Goal: Check status: Check status

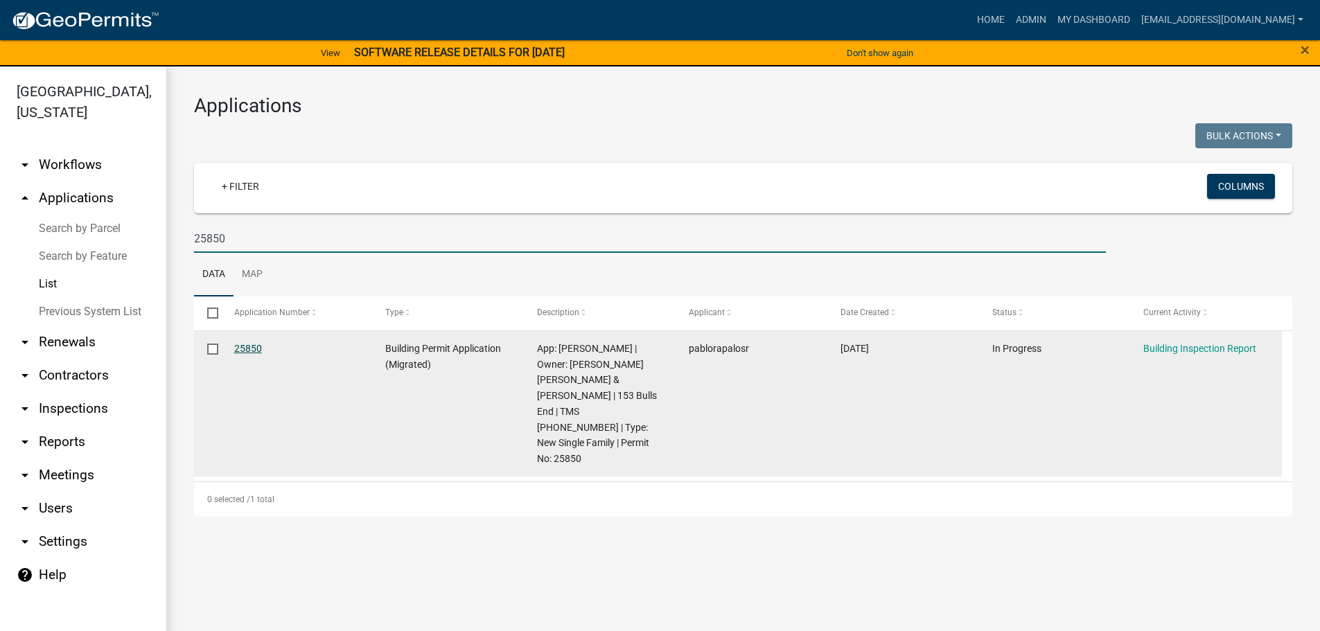
type input "25850"
click at [247, 351] on link "25850" at bounding box center [248, 348] width 28 height 11
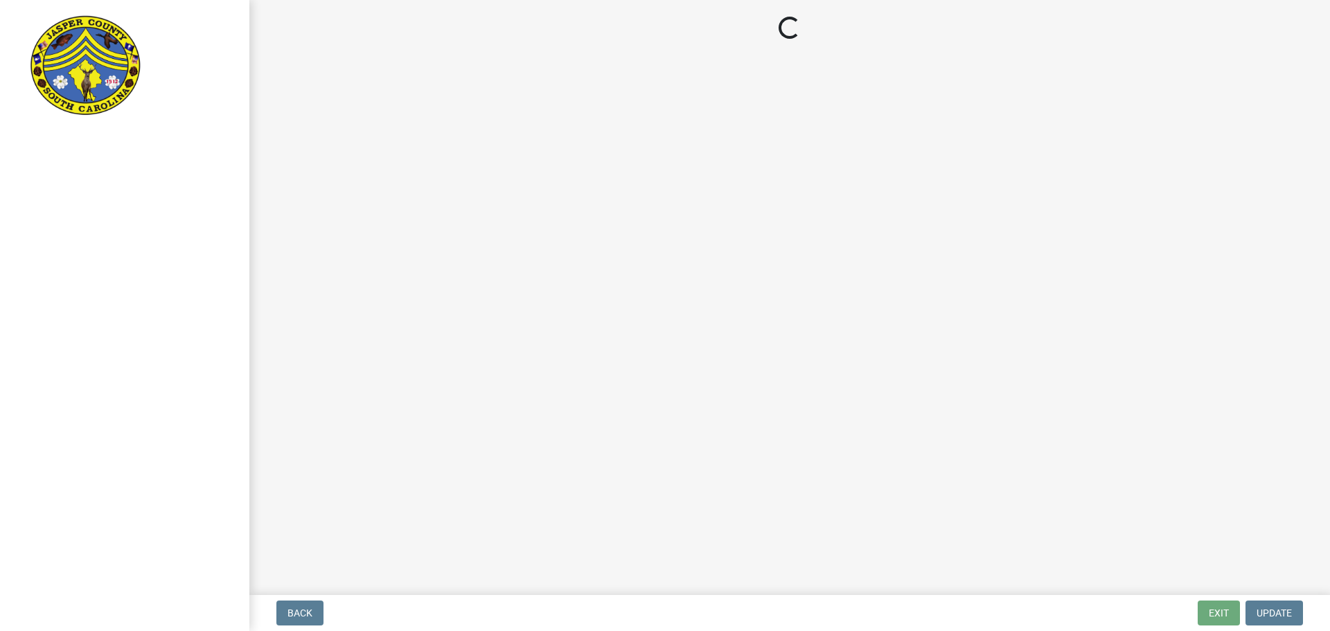
select select "2d60c1a5-cada-4b3c-9748-b4fad4533bb9"
select select "8e78f645-6cea-4726-aa1b-c41a6a041822"
select select "d65d16fe-ef12-4f69-9e14-bd86f28cf533"
select select "d06df53f-685a-4fb7-a319-968b1fa47655"
select select "8abc0e70-3d7a-4853-96b7-c73705f4bce9"
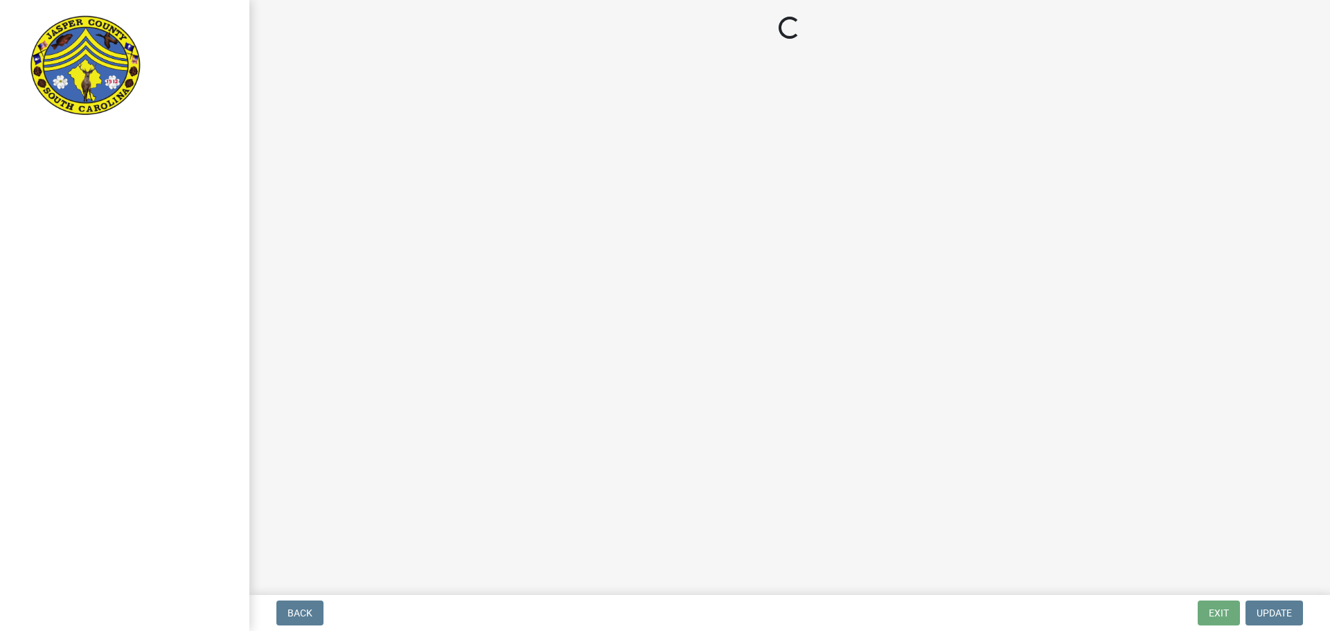
select select "c3f79d46-2d47-416f-8c52-0bdb85272213"
select select "5df8b3ae-113c-429a-b8b0-2ee068389c8c"
select select "821932c9-70e2-4ffa-a37d-00d6c4b81438"
select select "3c589e03-159e-4d40-8f24-cf8345753f80"
select select "eafb8af7-0863-48a9-bea4-fe98e225f384"
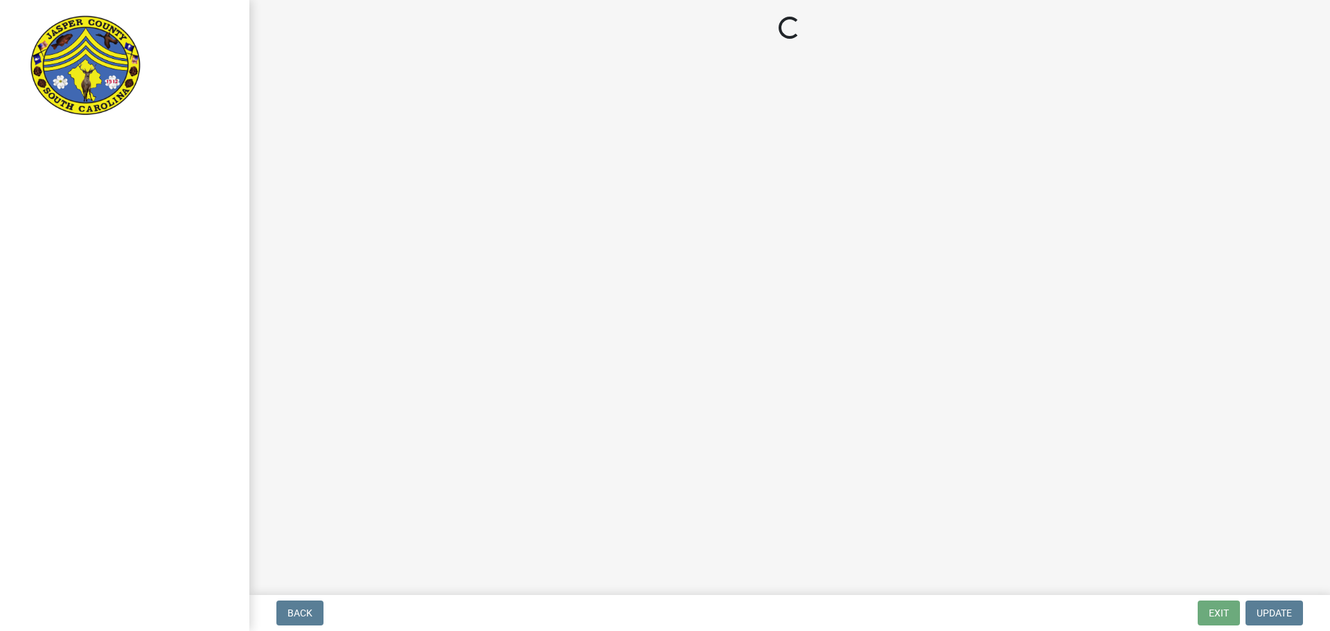
select select "a06b1ee1-6352-4c81-bf75-df7cbc52ea14"
select select "a17fd75e-6aff-402f-a918-306c69f6f06b"
select select "9efe5721-f31e-47ea-a886-09ef264a46cb"
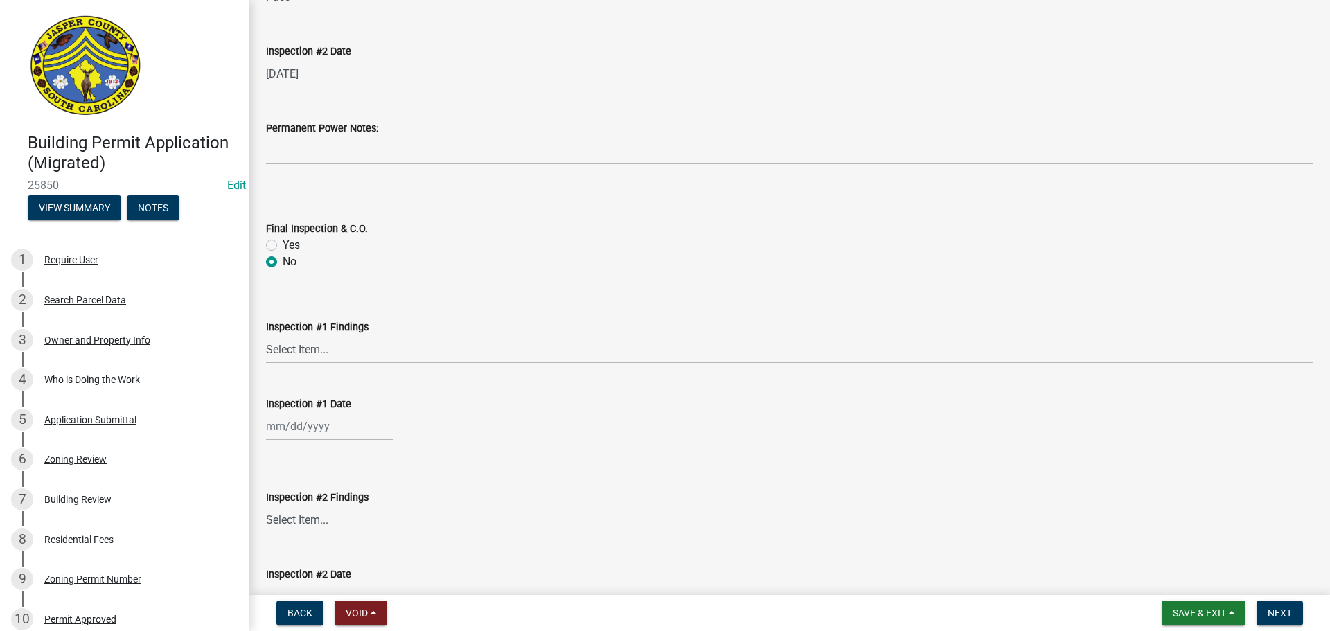
scroll to position [5310, 0]
click at [346, 348] on select "Select Item... Pass Fail" at bounding box center [790, 347] width 1048 height 28
click at [307, 346] on select "Select Item... Pass Fail" at bounding box center [790, 347] width 1048 height 28
click at [266, 333] on select "Select Item... Pass Fail" at bounding box center [790, 347] width 1048 height 28
select select "55d62cc9-6764-499b-9273-a3647c4d6789"
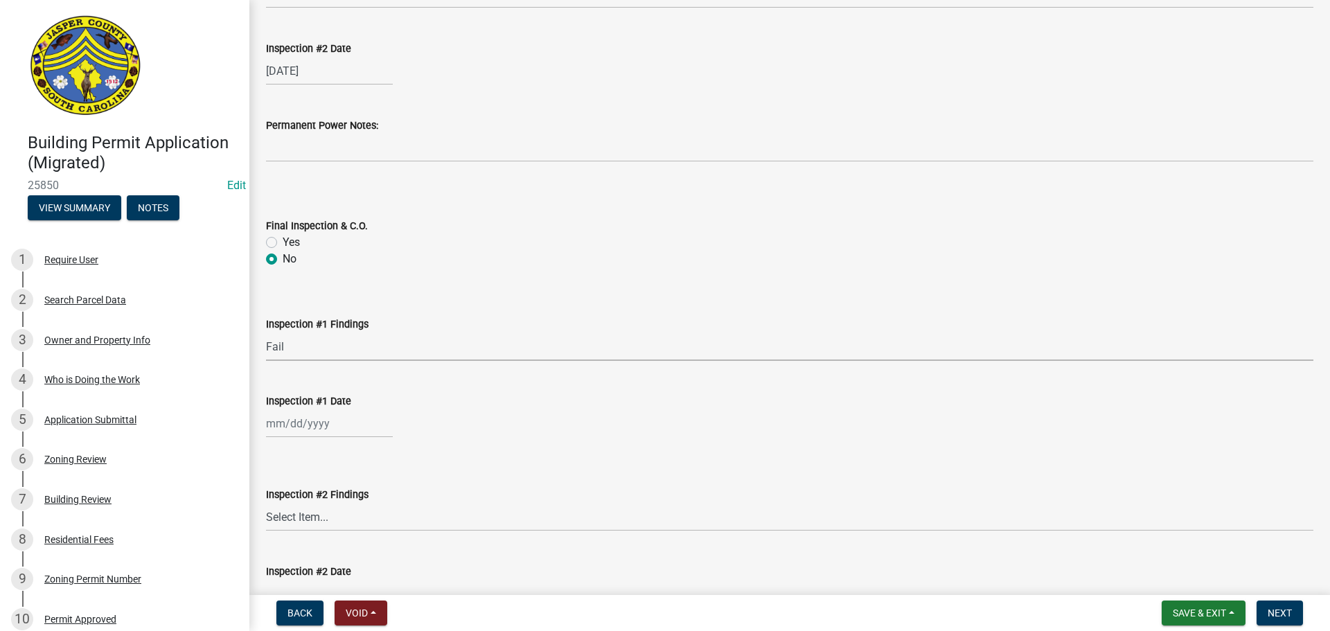
click at [357, 426] on div at bounding box center [329, 424] width 127 height 28
select select "9"
select select "2025"
click at [281, 327] on div "15" at bounding box center [280, 328] width 22 height 22
type input "[DATE]"
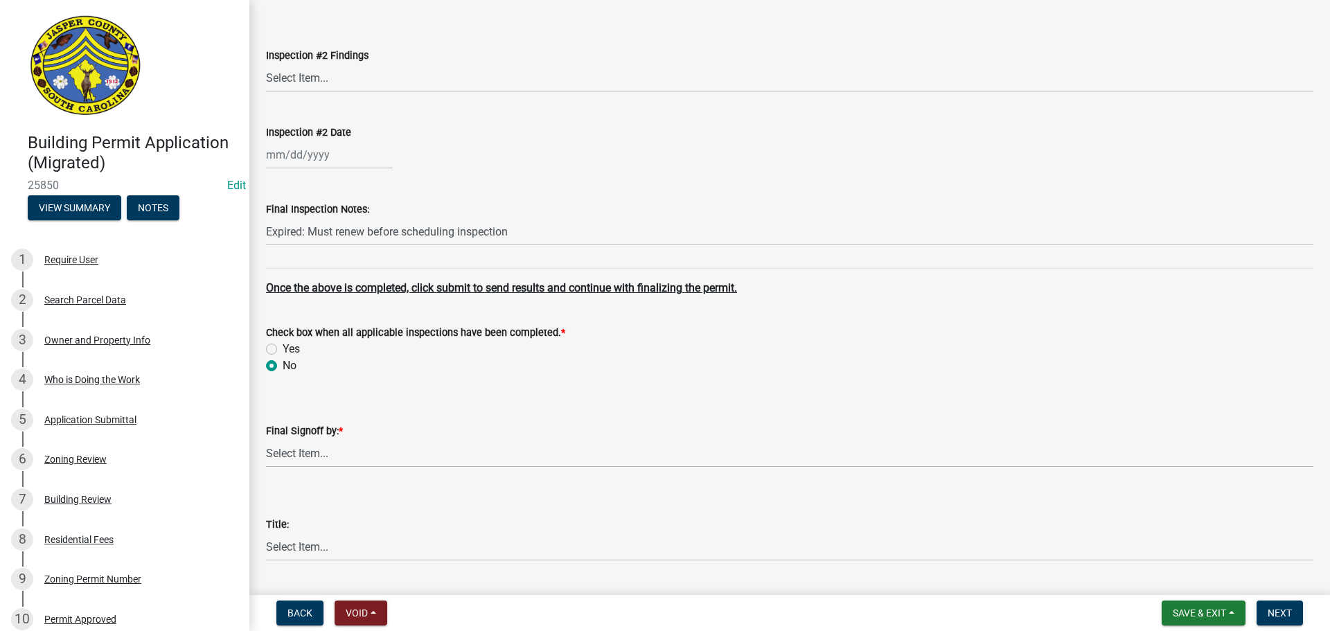
scroll to position [5795, 0]
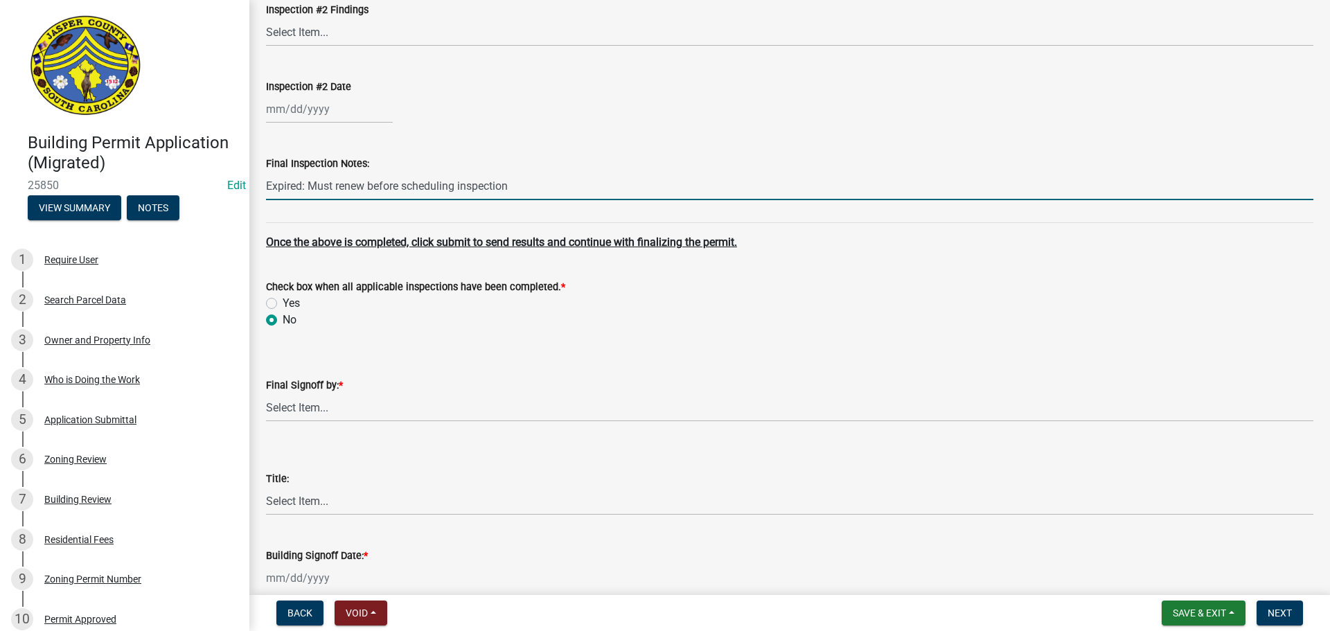
click at [545, 184] on input "Expired: Must renew before scheduling inspection" at bounding box center [790, 186] width 1048 height 28
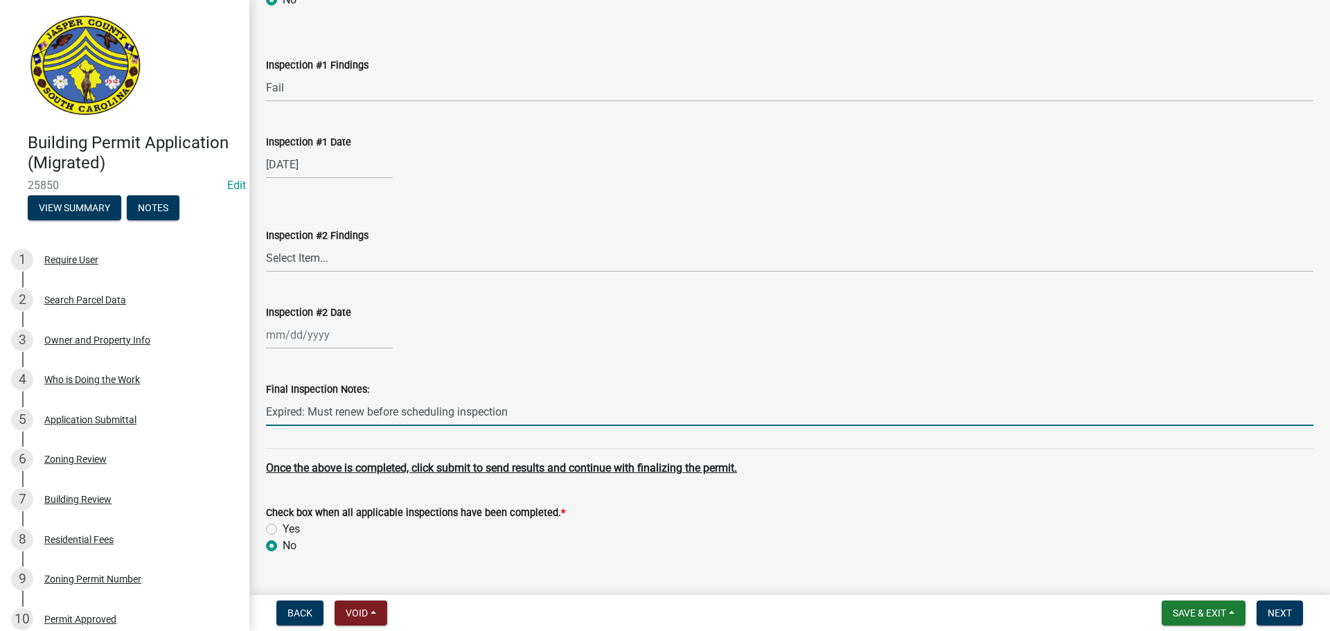
scroll to position [5657, 0]
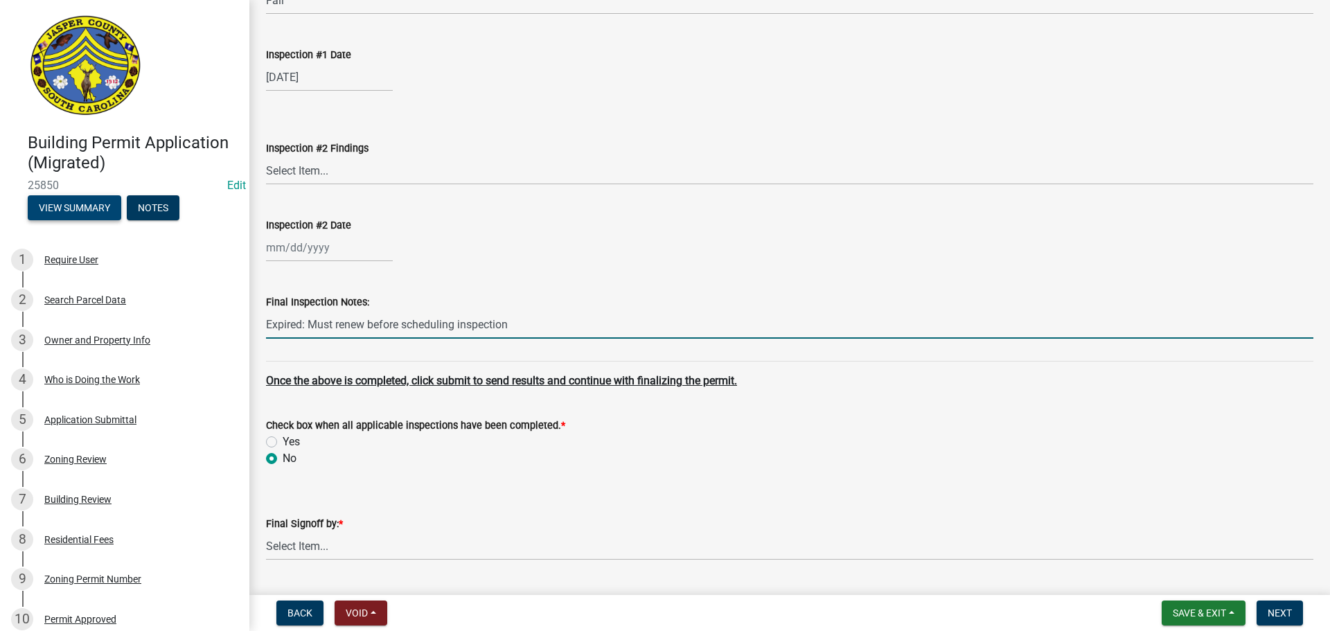
click at [87, 207] on button "View Summary" at bounding box center [75, 207] width 94 height 25
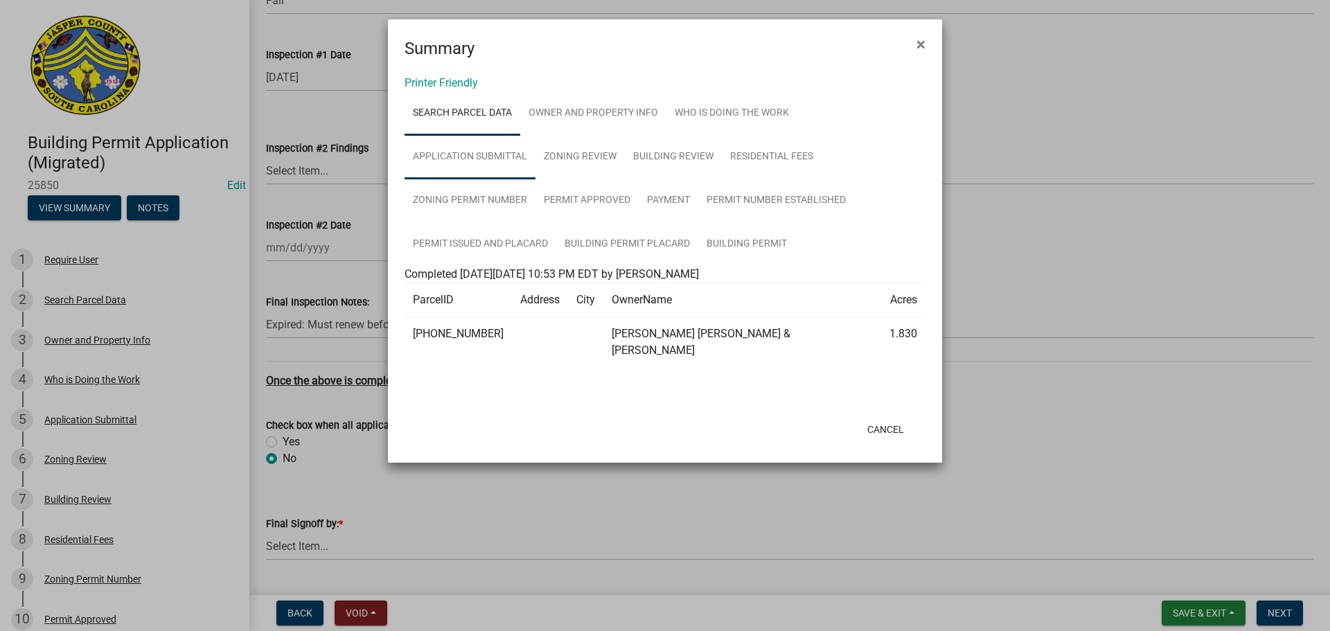
click at [491, 152] on link "Application Submittal" at bounding box center [470, 157] width 131 height 44
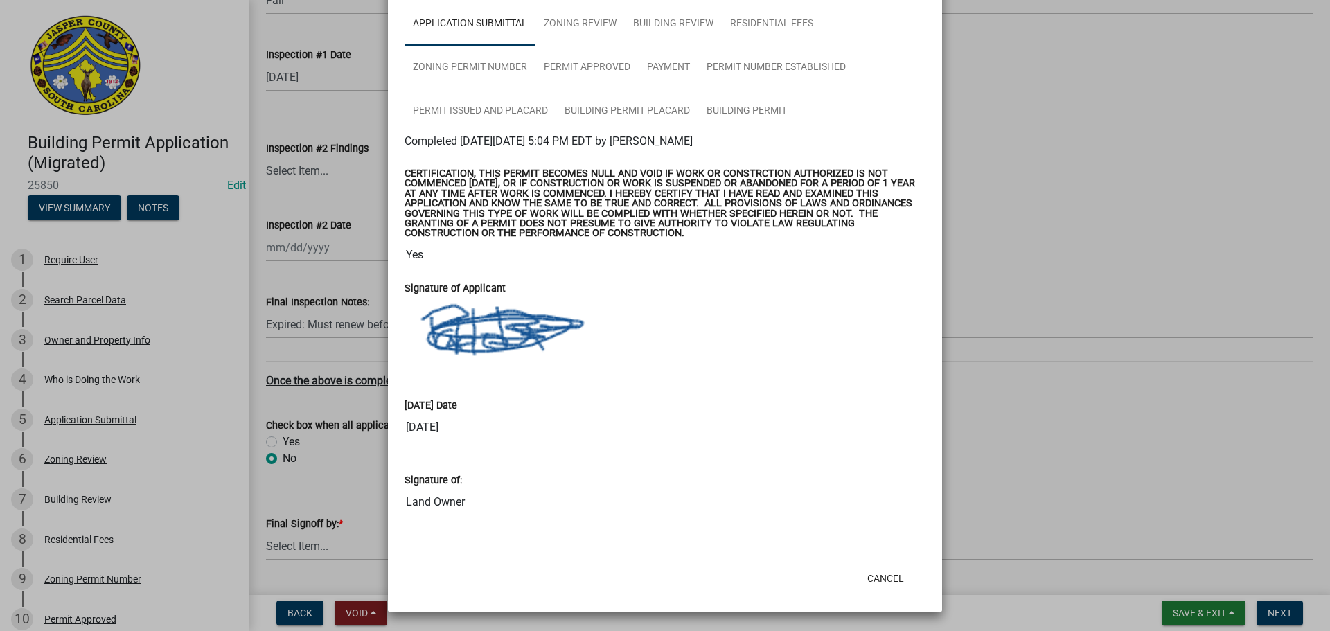
scroll to position [0, 0]
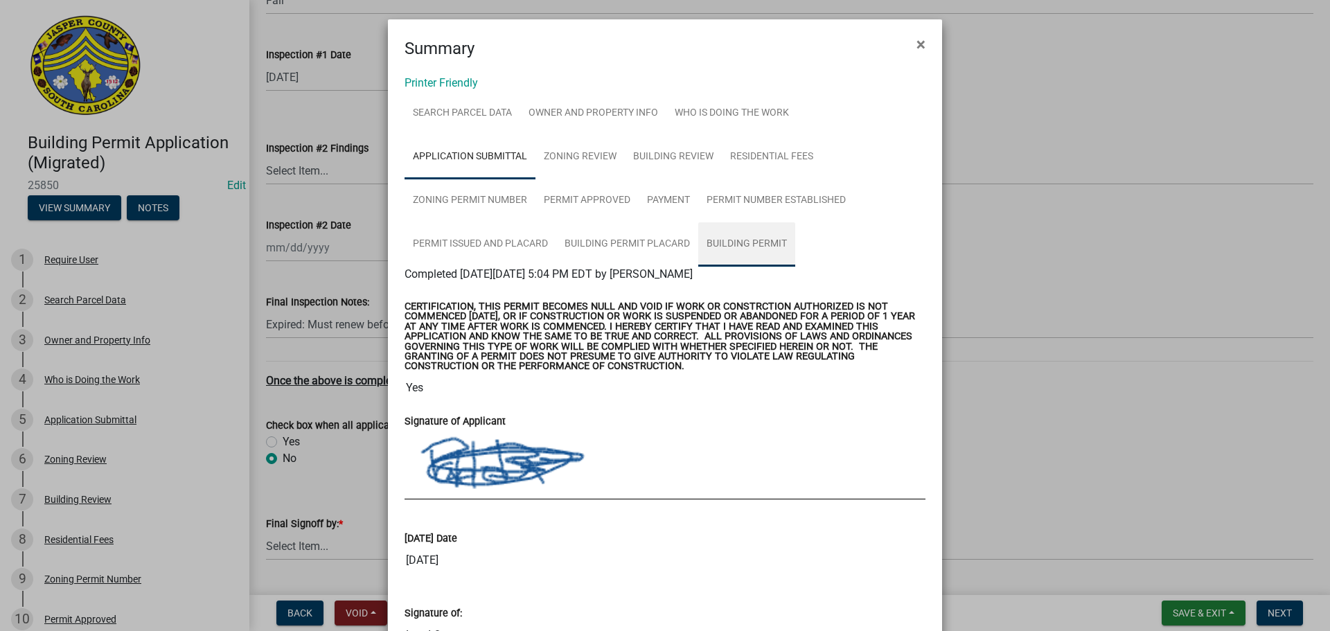
click at [712, 241] on link "Building Permit" at bounding box center [746, 244] width 97 height 44
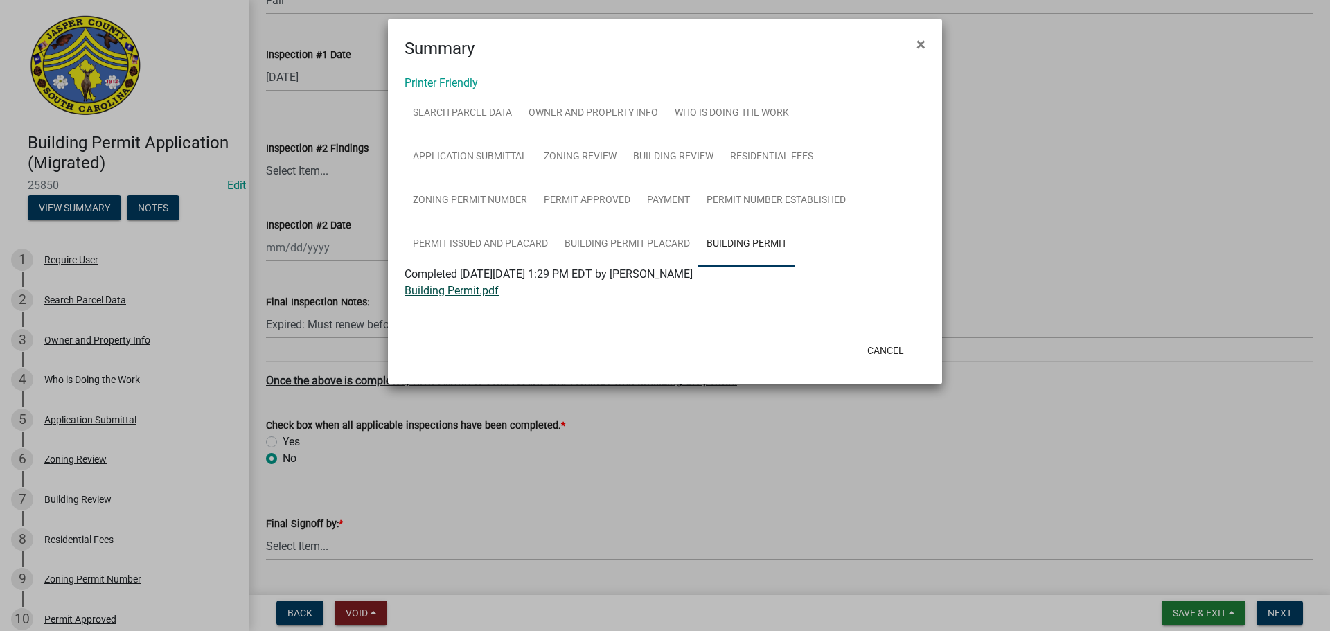
click at [466, 296] on link "Building Permit.pdf" at bounding box center [452, 290] width 94 height 13
click at [921, 45] on span "×" at bounding box center [921, 44] width 9 height 19
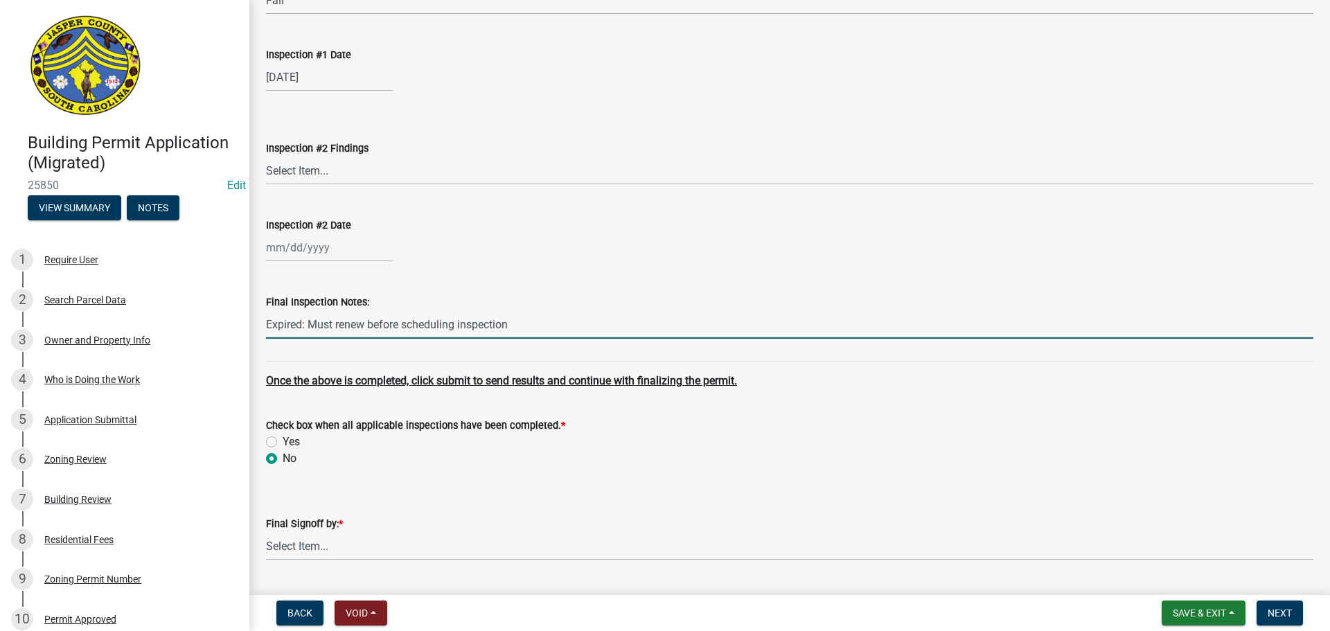
click at [559, 324] on input "Expired: Must renew before scheduling inspection" at bounding box center [790, 324] width 1048 height 28
type input "E"
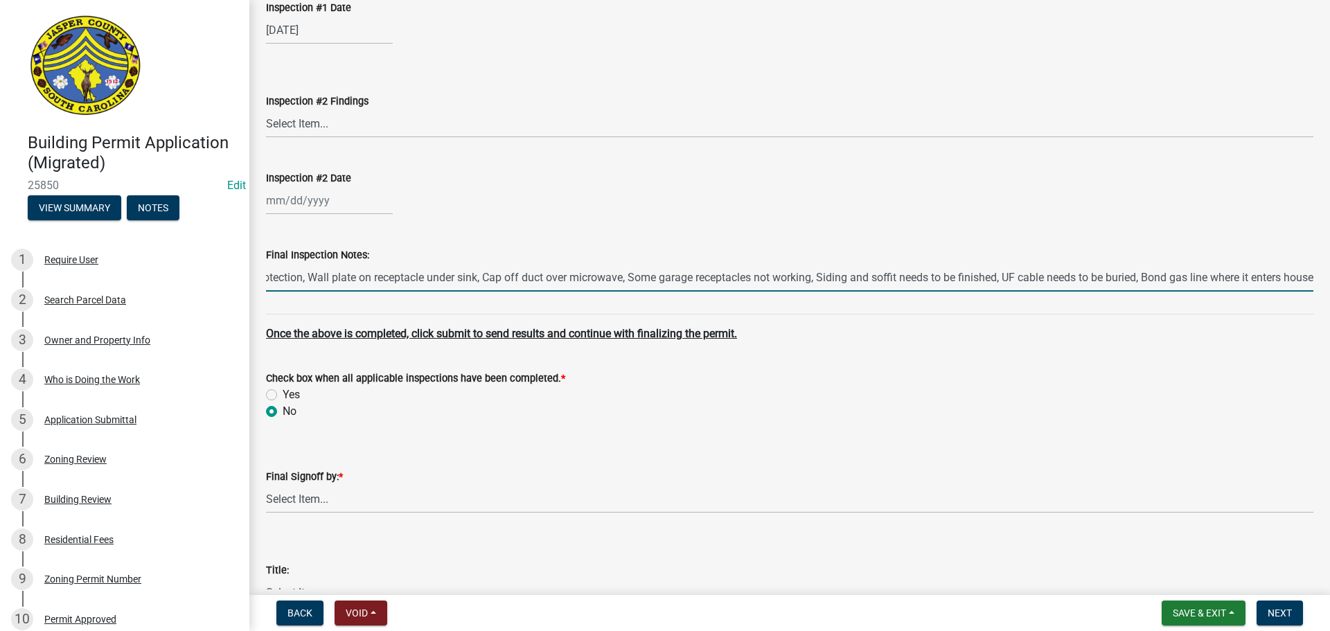
scroll to position [5726, 0]
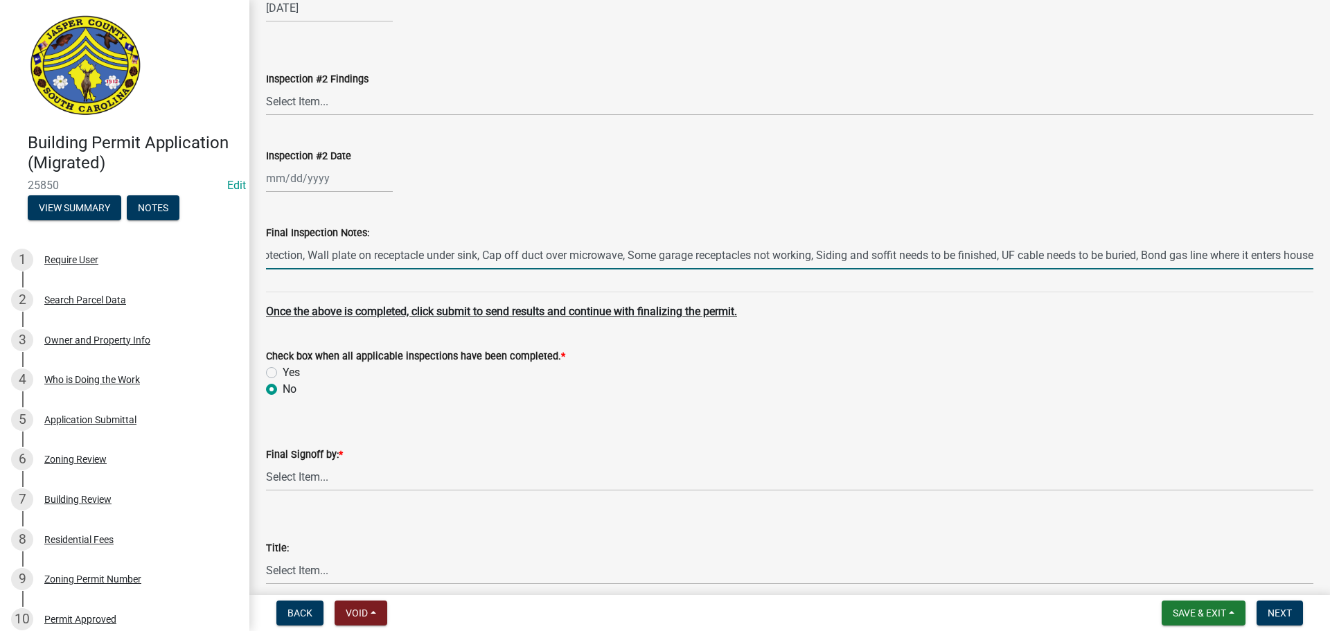
click at [729, 253] on input "All garage receptacles need GFI inspection, Need arc fault protection on all 15…" at bounding box center [790, 255] width 1048 height 28
type input "All garage receptacles need GFI inspection, Need arc fault protection on all 15…"
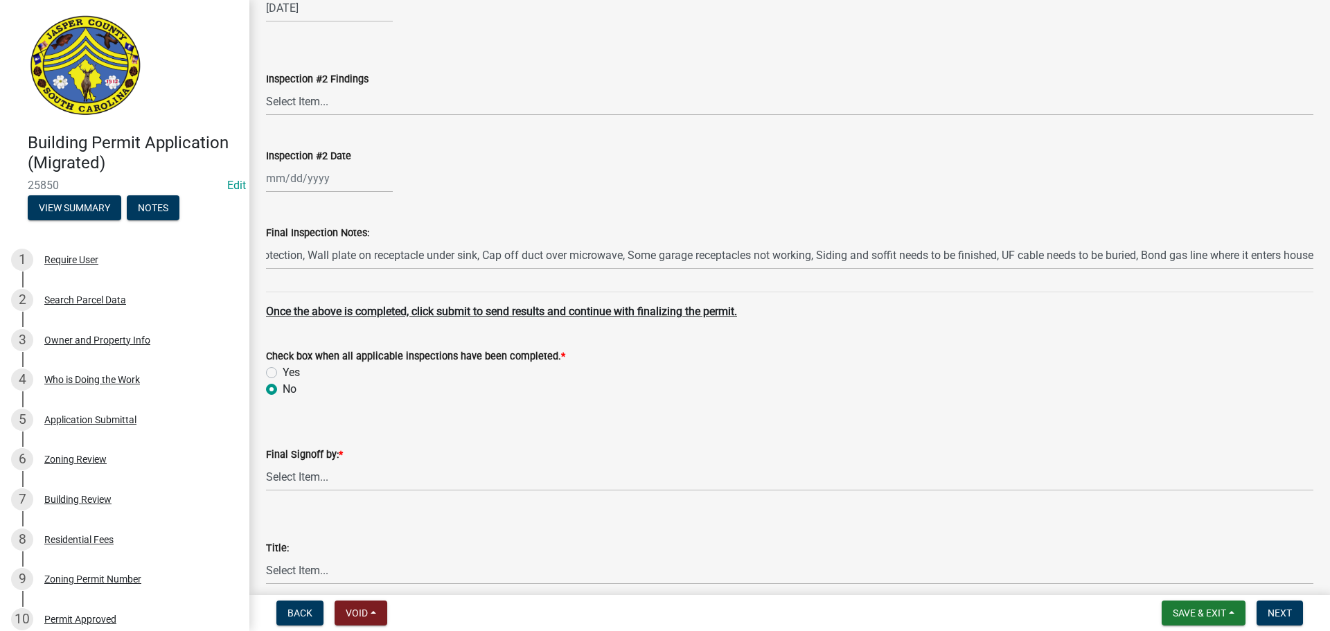
scroll to position [0, 0]
click at [1307, 252] on div "Final Inspection Notes: All garage receptacles need GFI inspection, Need arc fa…" at bounding box center [790, 237] width 1069 height 64
click at [1306, 252] on div "Final Inspection Notes: All garage receptacles need GFI inspection, Need arc fa…" at bounding box center [790, 237] width 1069 height 64
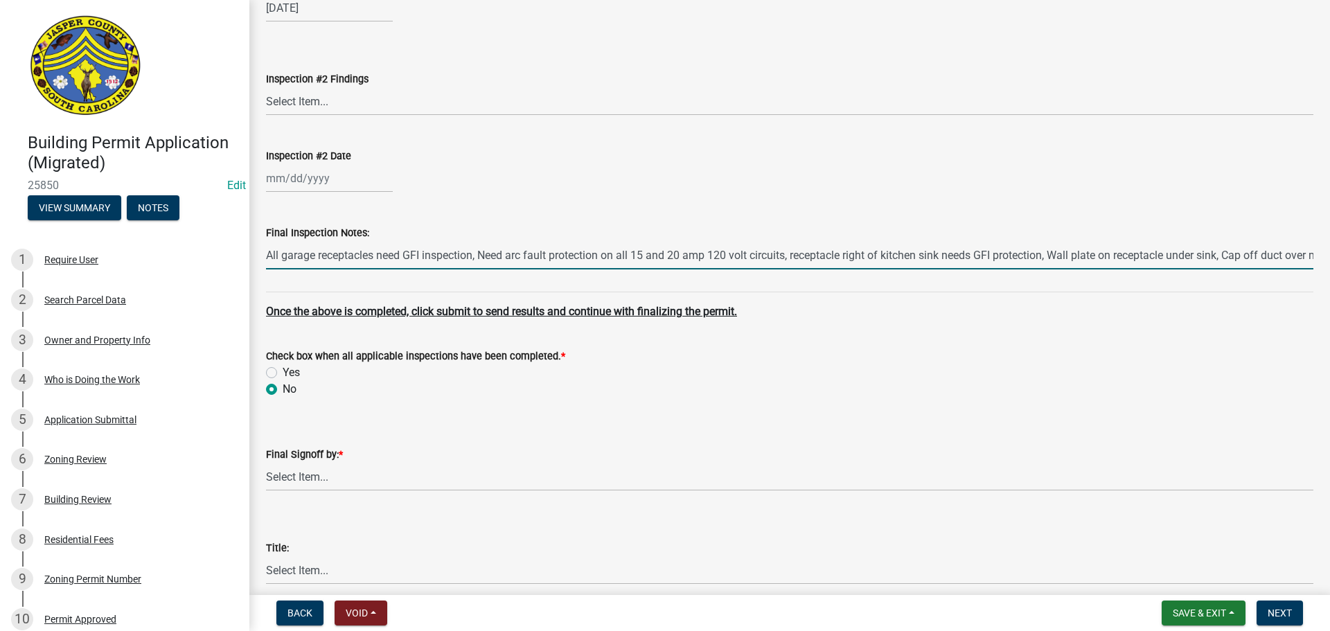
drag, startPoint x: 985, startPoint y: 259, endPoint x: 1152, endPoint y: 258, distance: 166.3
click at [1152, 258] on input "All garage receptacles need GFI inspection, Need arc fault protection on all 15…" at bounding box center [790, 255] width 1048 height 28
click at [1109, 199] on wm-data-entity-input "Inspection #2 Date" at bounding box center [790, 166] width 1048 height 77
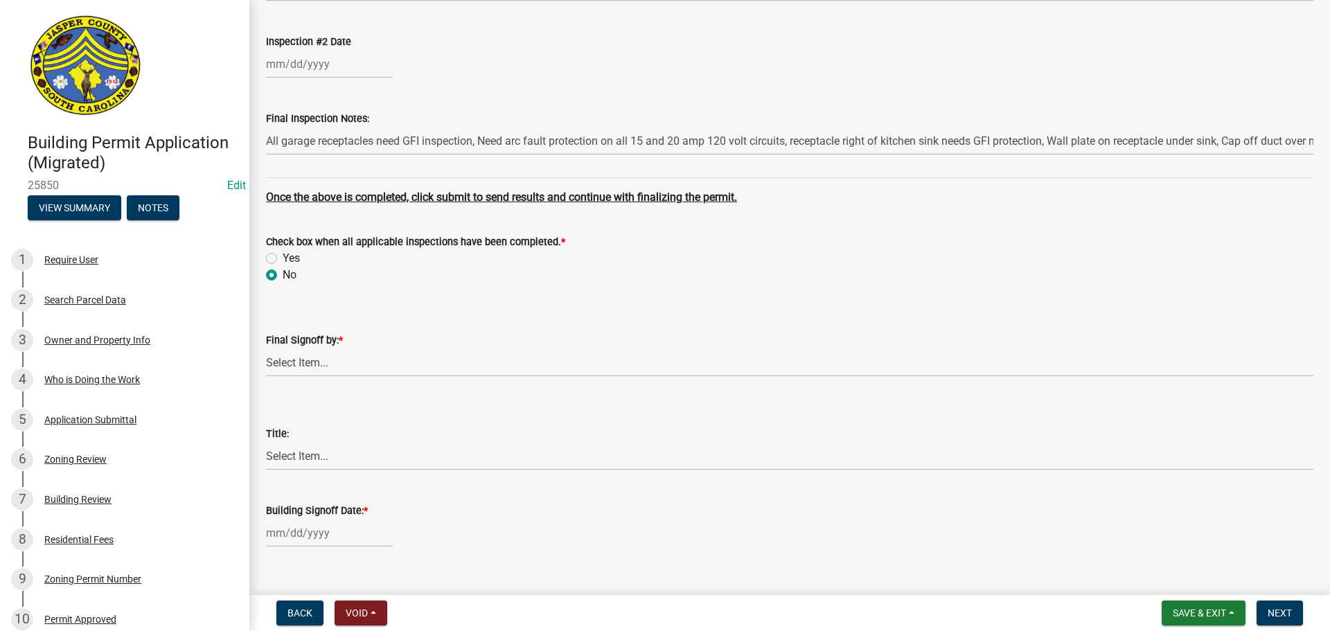
scroll to position [5864, 0]
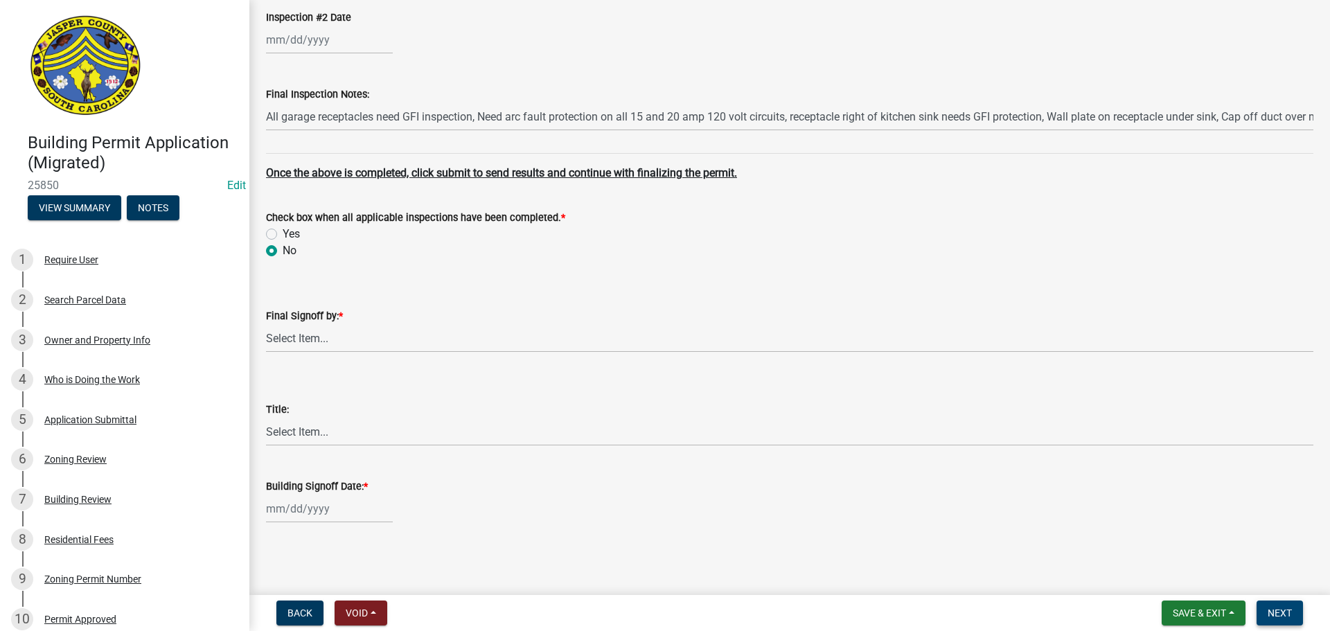
click at [1272, 612] on span "Next" at bounding box center [1280, 613] width 24 height 11
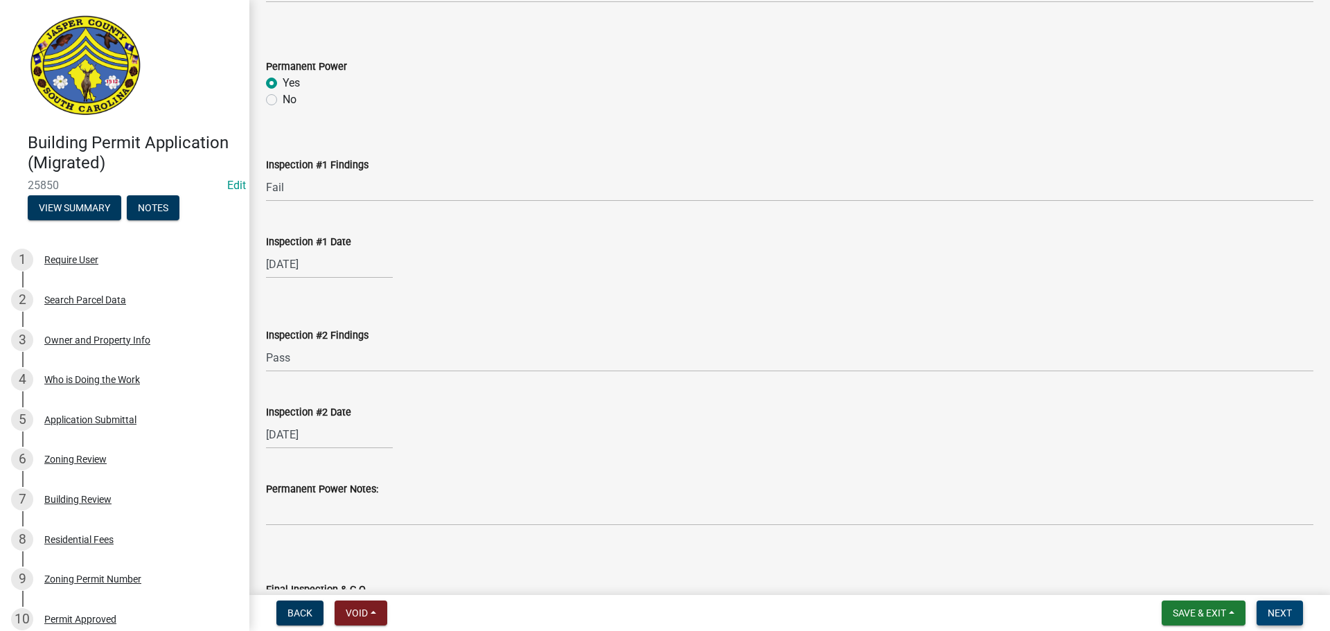
scroll to position [4950, 0]
click at [1213, 618] on button "Save & Exit" at bounding box center [1204, 613] width 84 height 25
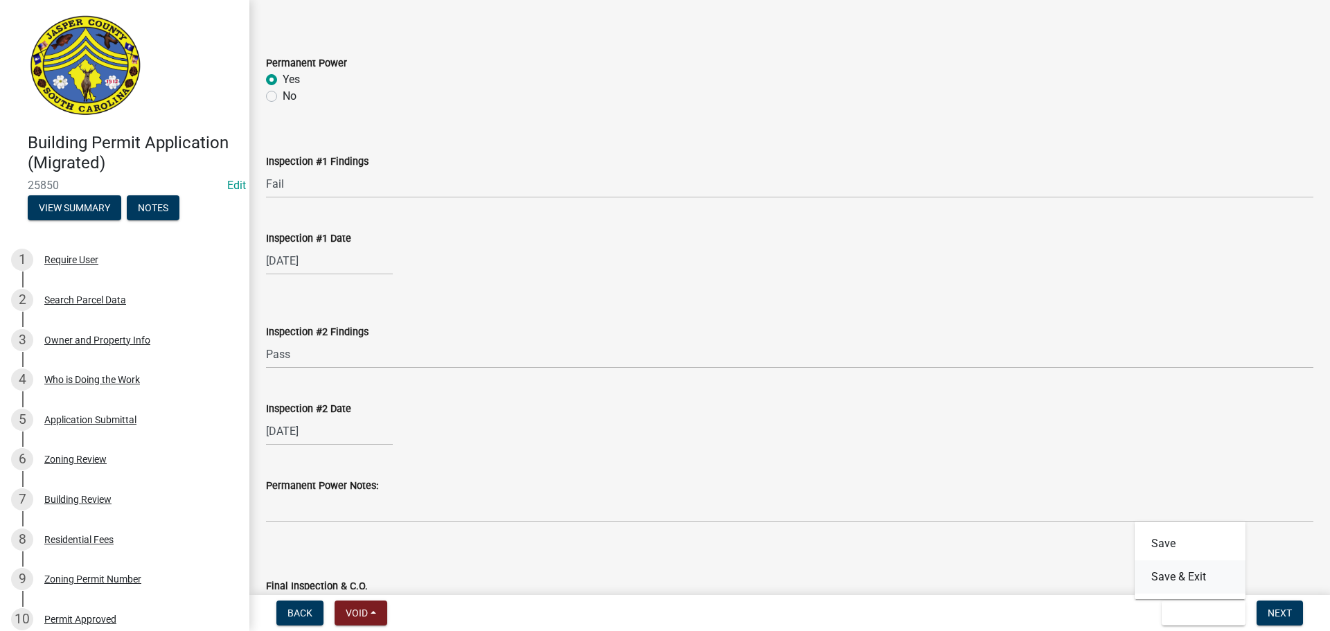
click at [1186, 581] on button "Save & Exit" at bounding box center [1190, 577] width 111 height 33
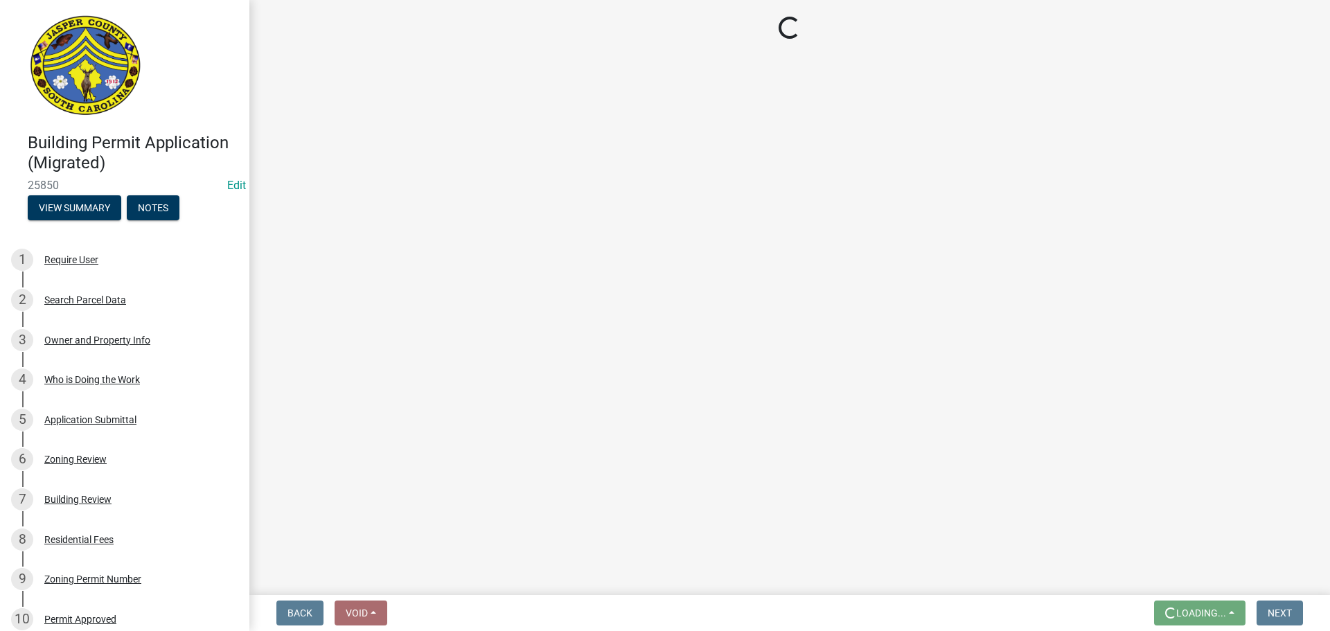
scroll to position [0, 0]
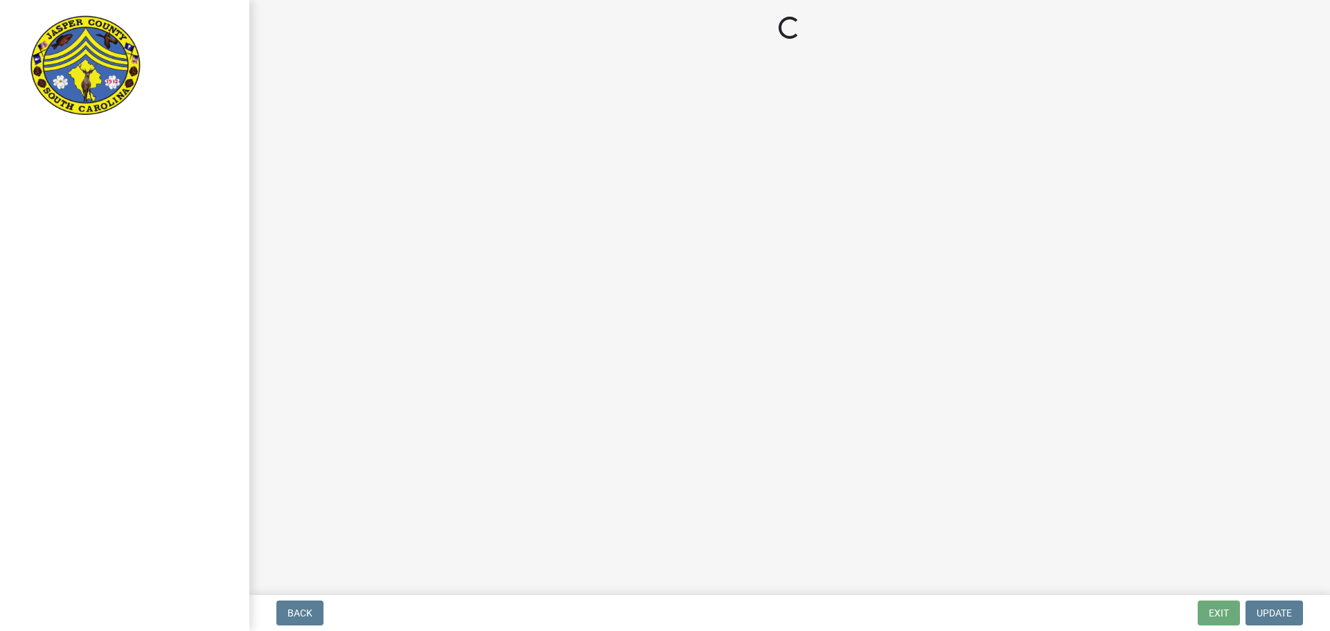
select select "2d60c1a5-cada-4b3c-9748-b4fad4533bb9"
select select "8e78f645-6cea-4726-aa1b-c41a6a041822"
select select "d65d16fe-ef12-4f69-9e14-bd86f28cf533"
select select "d06df53f-685a-4fb7-a319-968b1fa47655"
select select "8abc0e70-3d7a-4853-96b7-c73705f4bce9"
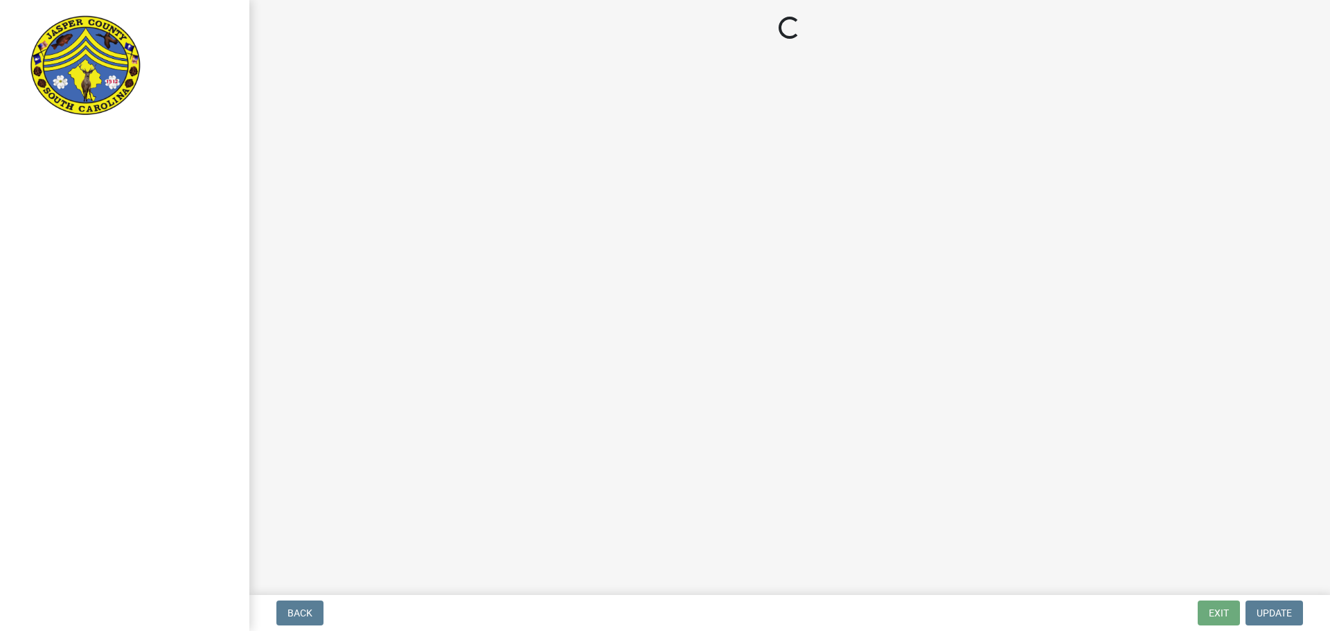
select select "c3f79d46-2d47-416f-8c52-0bdb85272213"
select select "5df8b3ae-113c-429a-b8b0-2ee068389c8c"
select select "821932c9-70e2-4ffa-a37d-00d6c4b81438"
select select "3c589e03-159e-4d40-8f24-cf8345753f80"
select select "eafb8af7-0863-48a9-bea4-fe98e225f384"
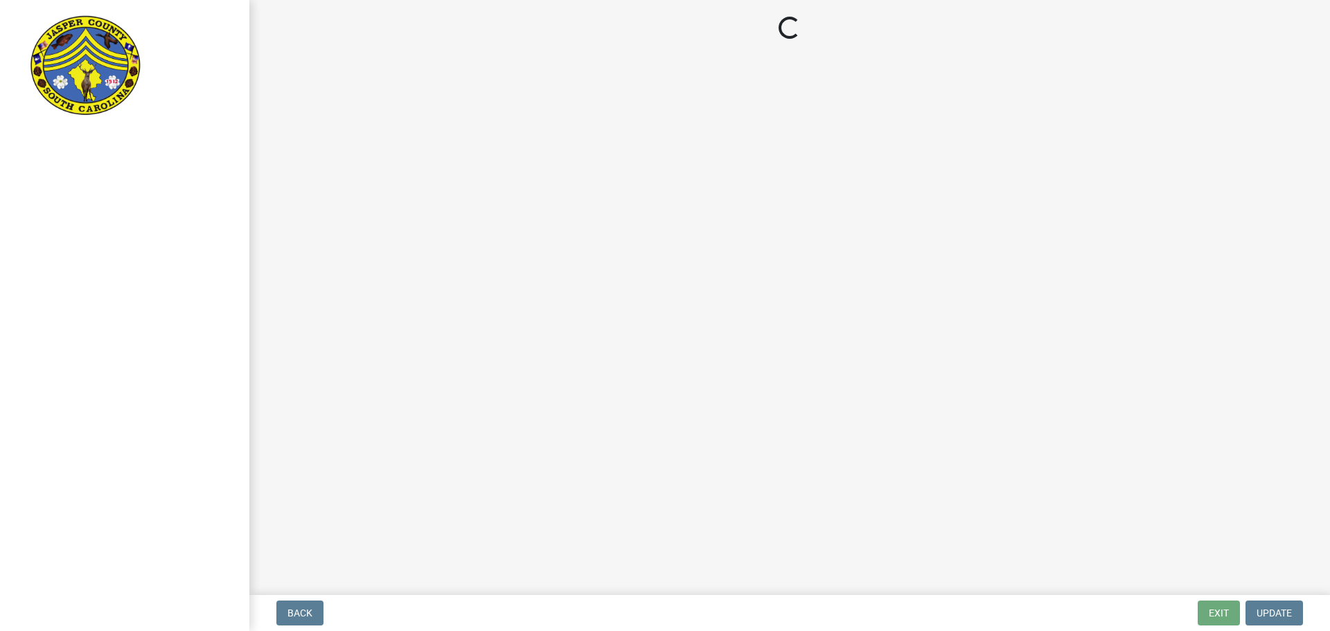
select select "a06b1ee1-6352-4c81-bf75-df7cbc52ea14"
select select "a17fd75e-6aff-402f-a918-306c69f6f06b"
select select "9efe5721-f31e-47ea-a886-09ef264a46cb"
select select "55d62cc9-6764-499b-9273-a3647c4d6789"
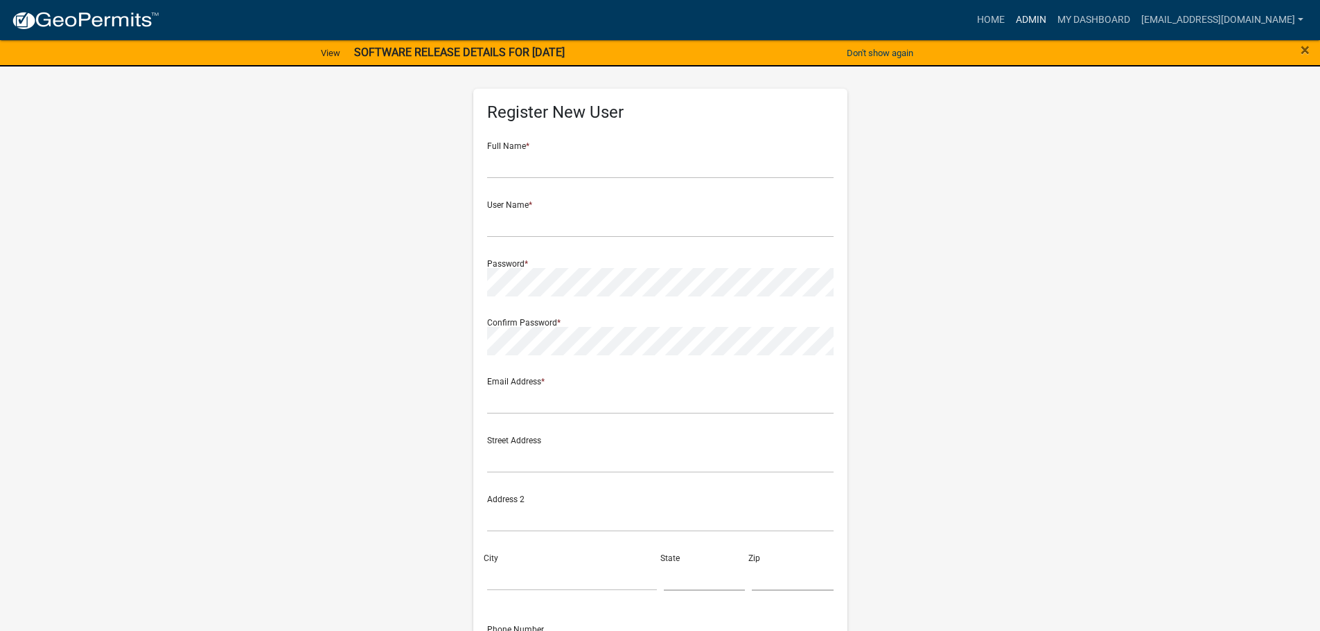
click at [1032, 21] on link "Admin" at bounding box center [1031, 20] width 42 height 26
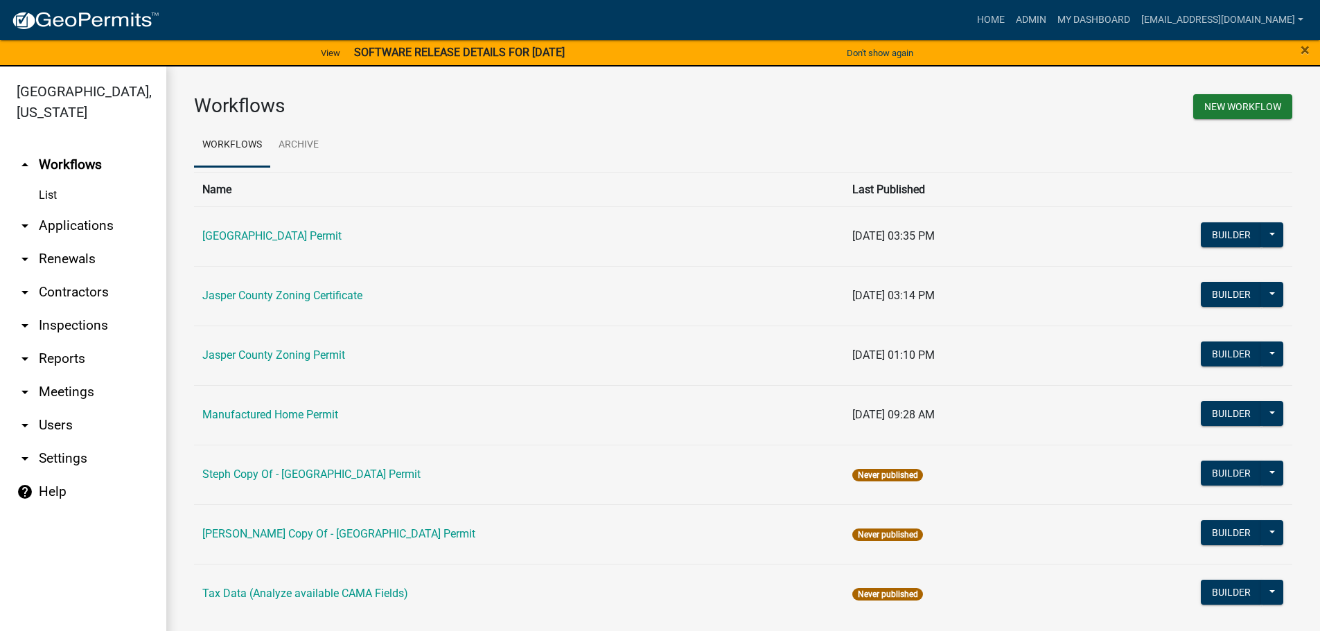
click at [67, 222] on link "arrow_drop_down Applications" at bounding box center [83, 225] width 166 height 33
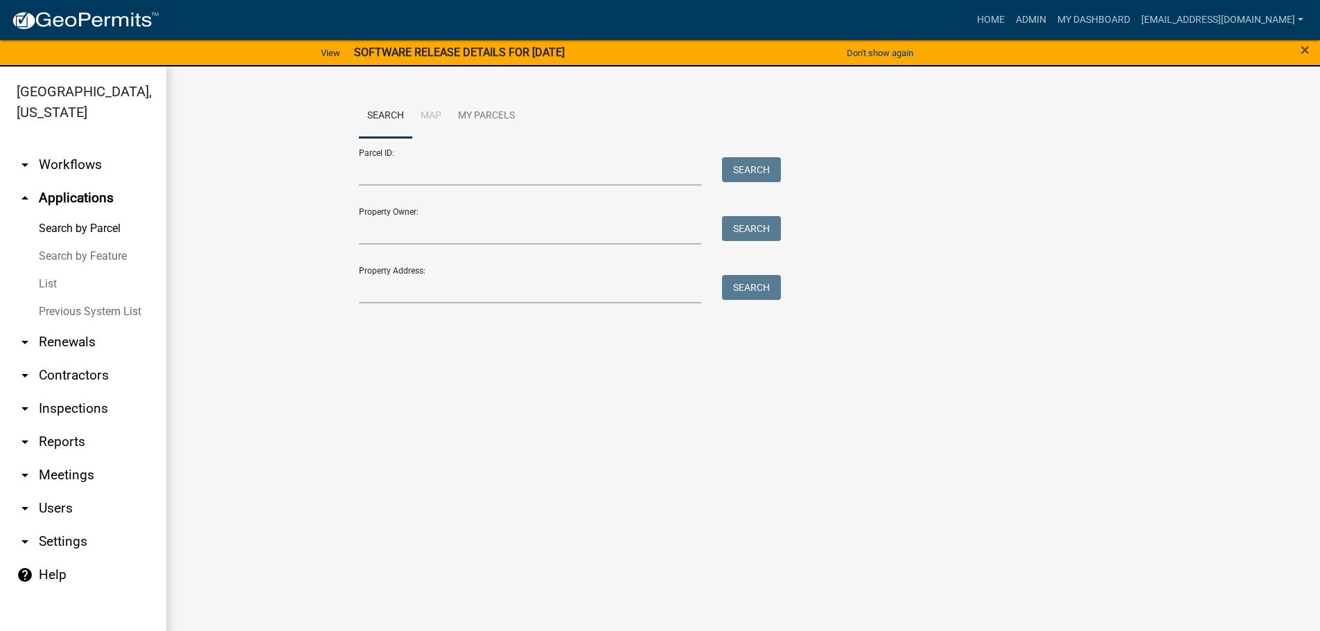
click at [46, 281] on link "List" at bounding box center [83, 284] width 166 height 28
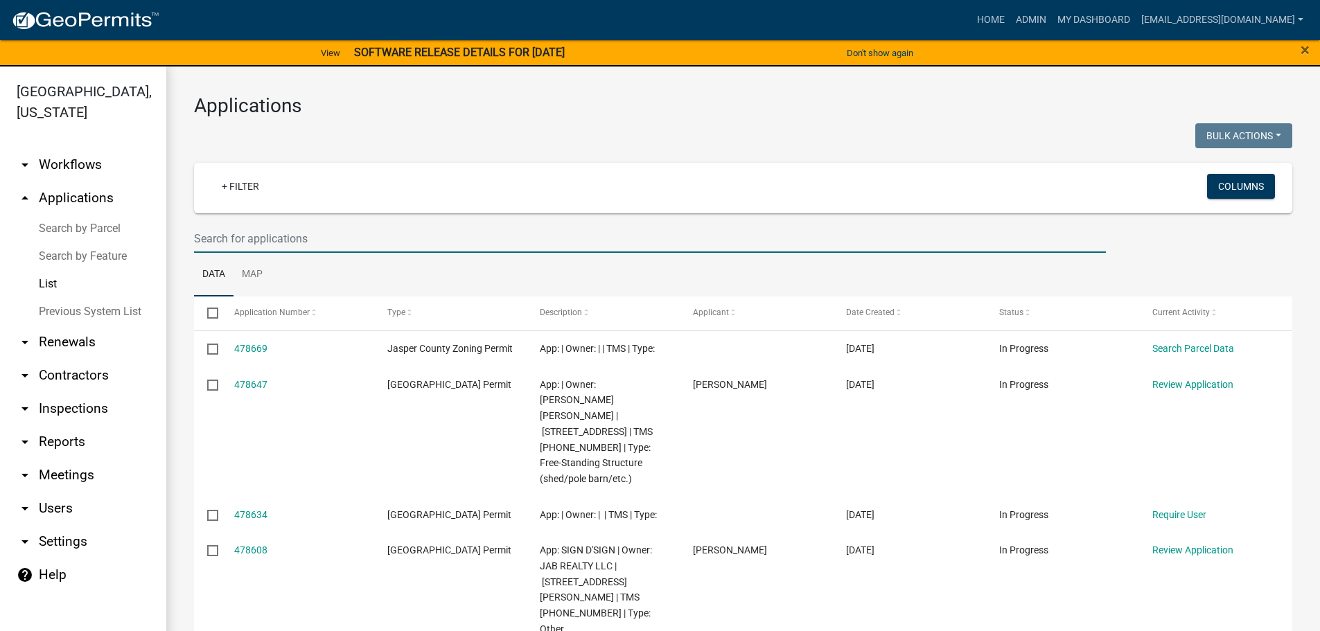
click at [405, 241] on input "text" at bounding box center [650, 239] width 912 height 28
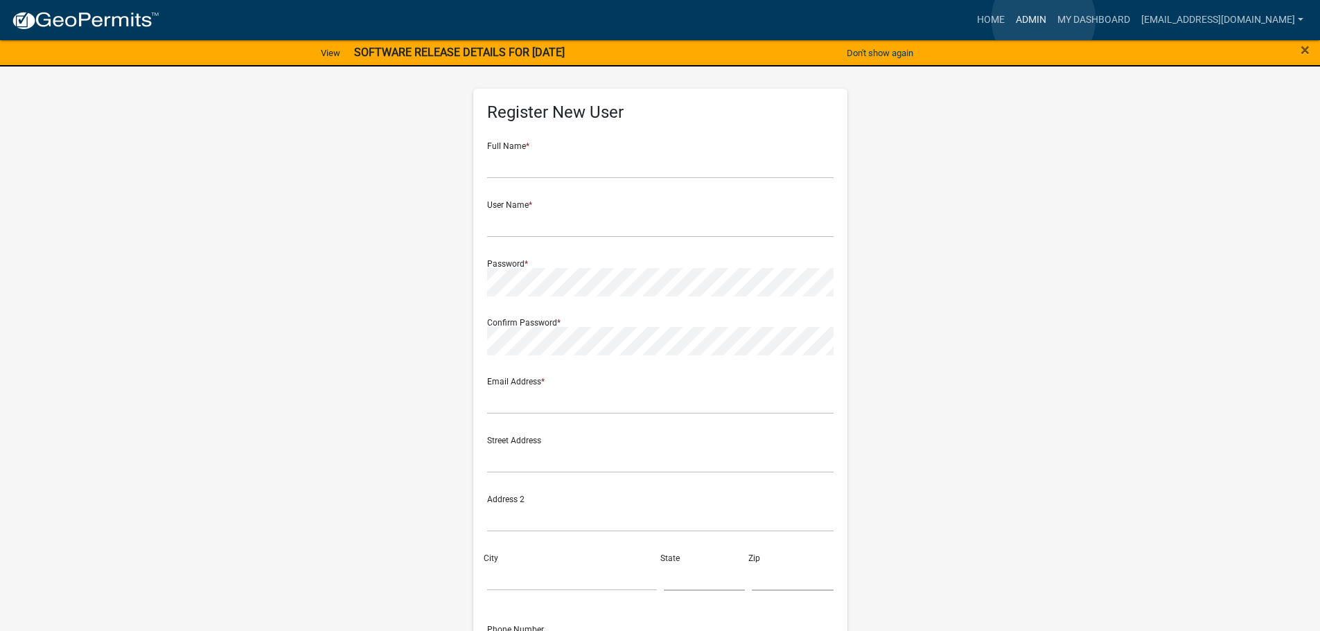
click at [1044, 19] on link "Admin" at bounding box center [1031, 20] width 42 height 26
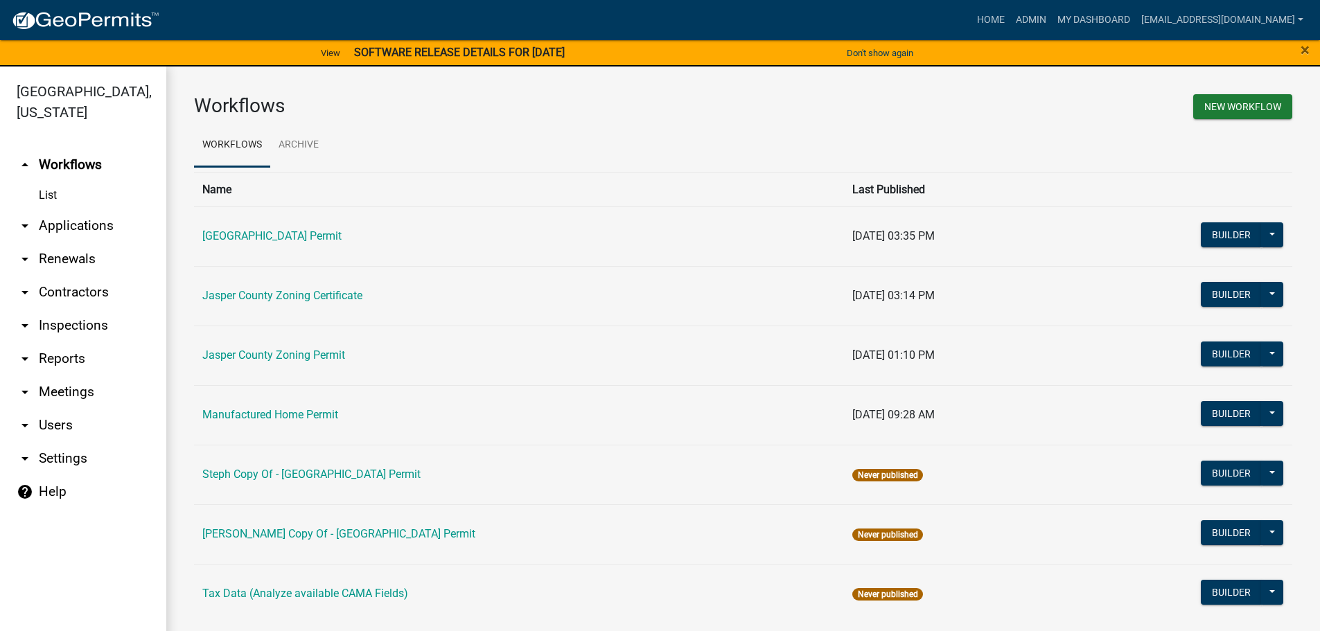
click at [96, 220] on link "arrow_drop_down Applications" at bounding box center [83, 225] width 166 height 33
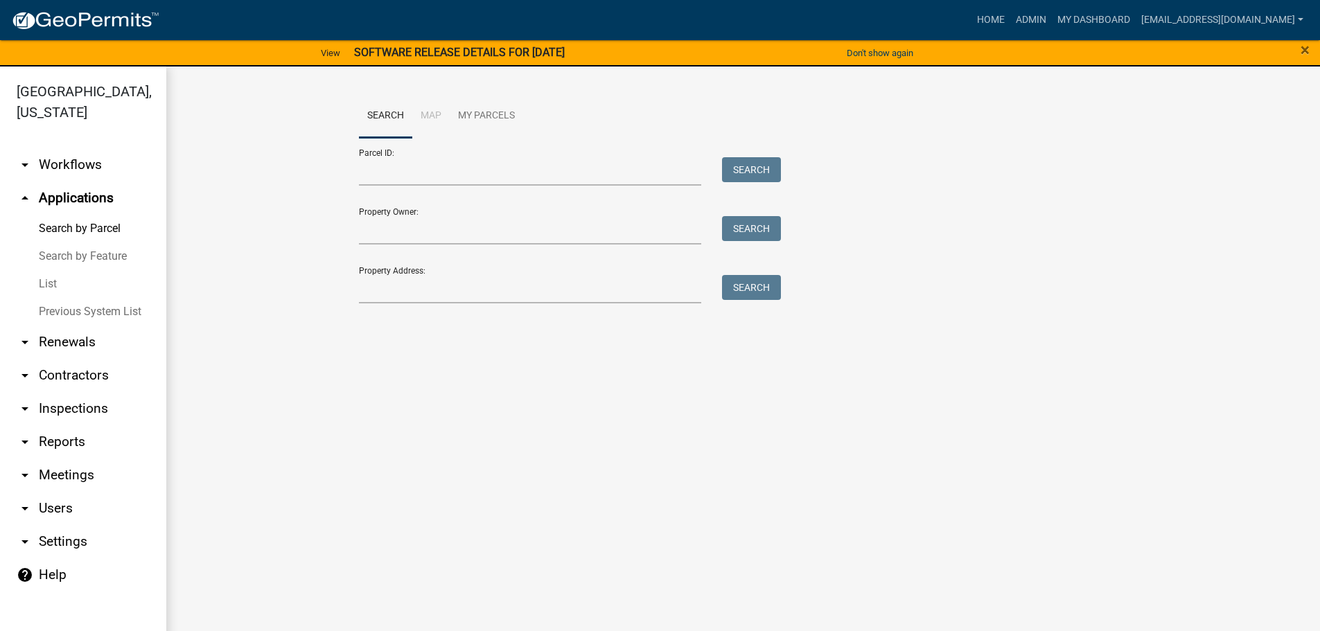
click at [51, 285] on link "List" at bounding box center [83, 284] width 166 height 28
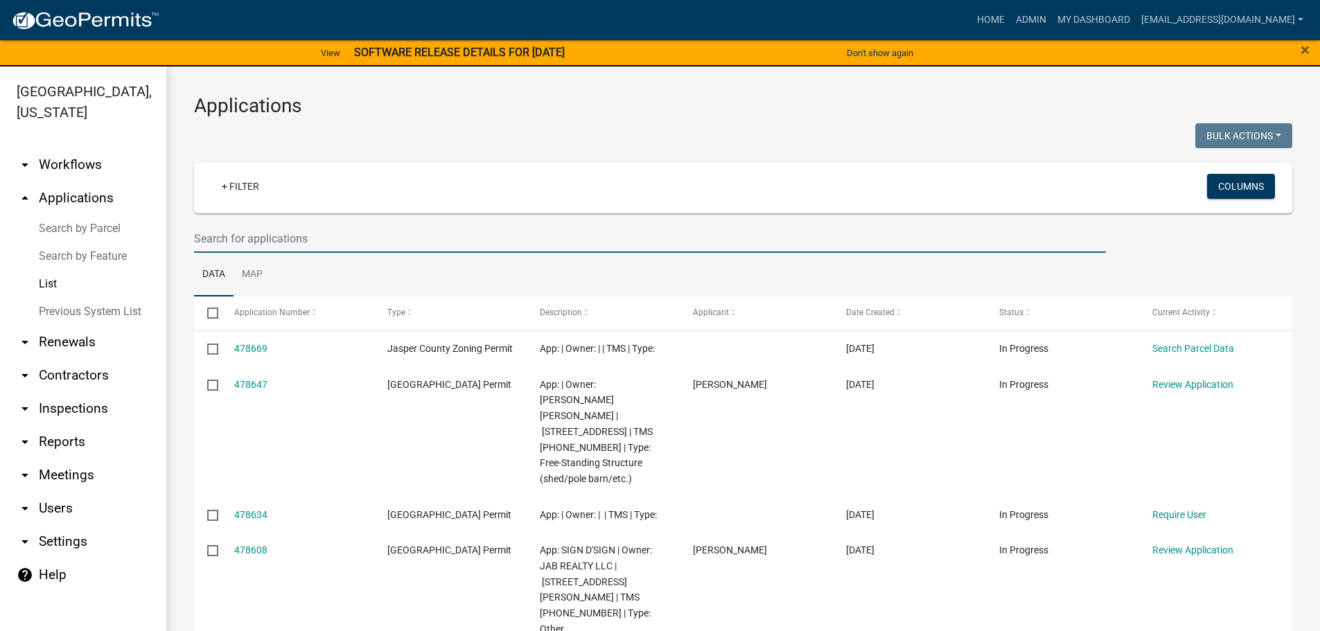
click at [352, 243] on input "text" at bounding box center [650, 239] width 912 height 28
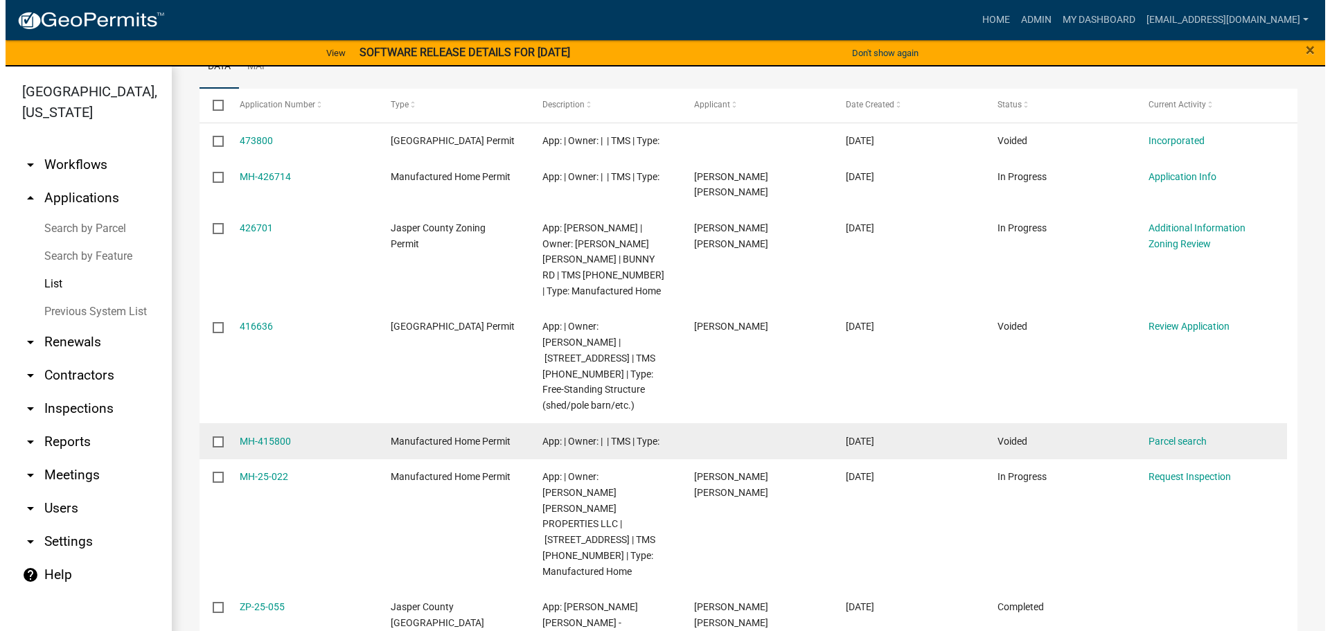
scroll to position [277, 0]
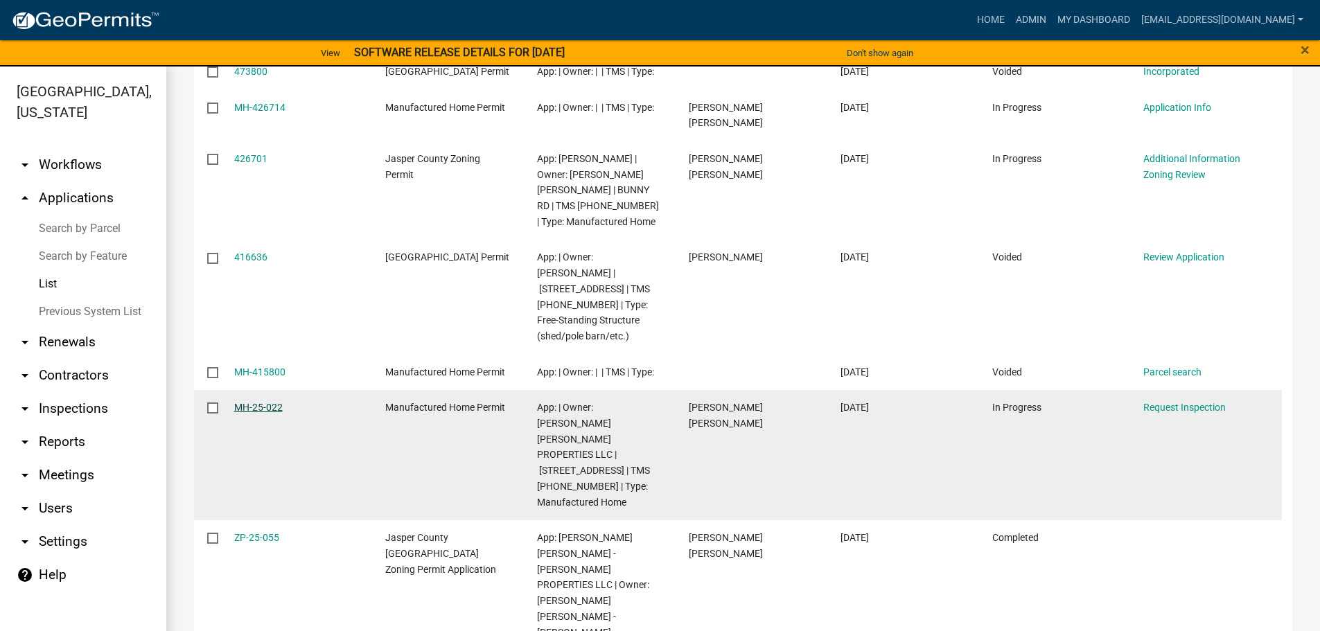
type input "800"
click at [251, 409] on link "MH-25-022" at bounding box center [258, 407] width 49 height 11
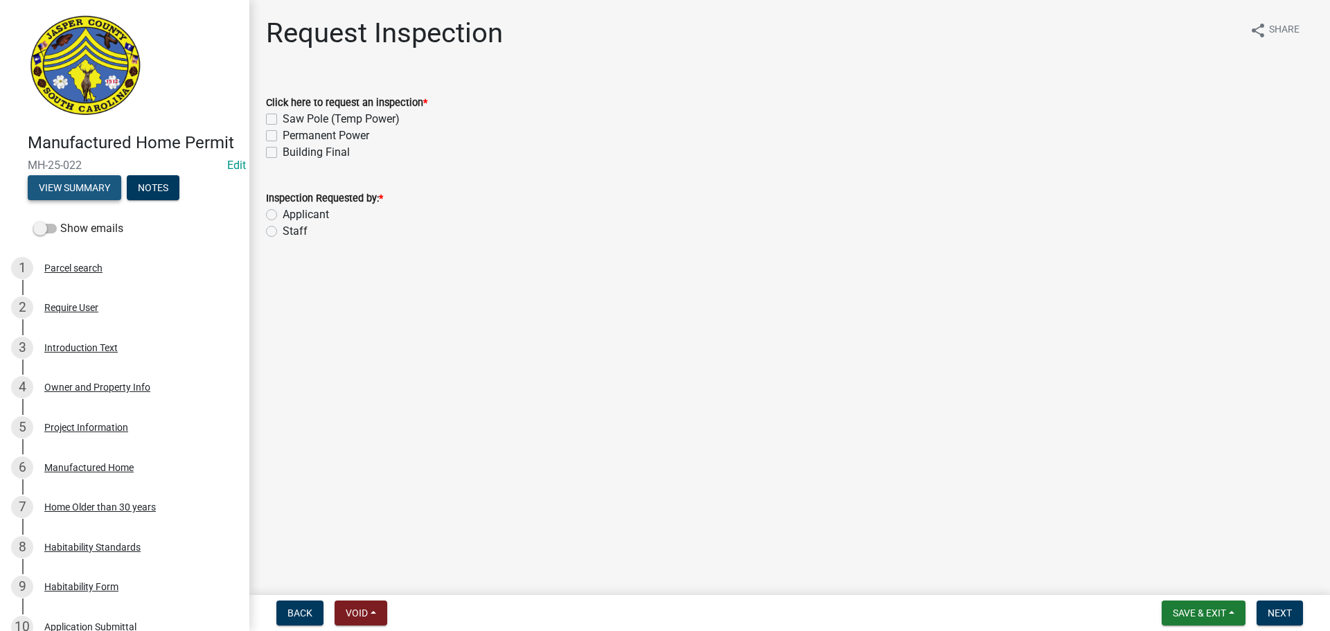
click at [87, 200] on button "View Summary" at bounding box center [75, 187] width 94 height 25
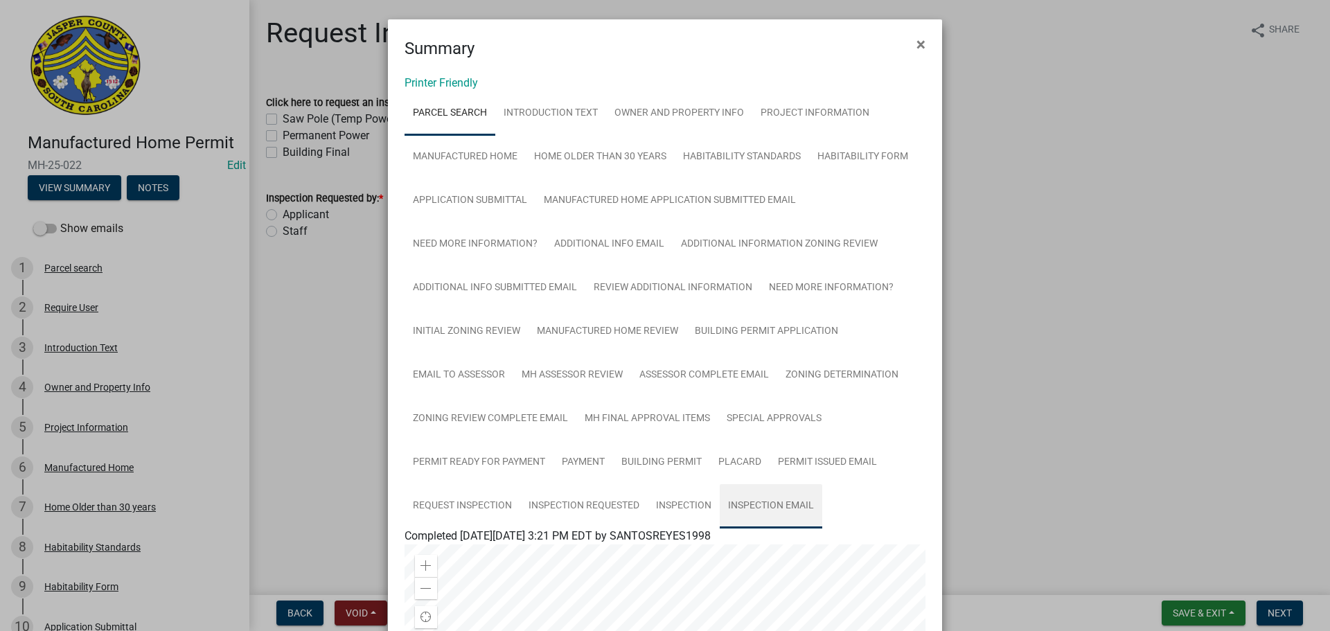
click at [740, 505] on link "Inspection Email" at bounding box center [771, 506] width 103 height 44
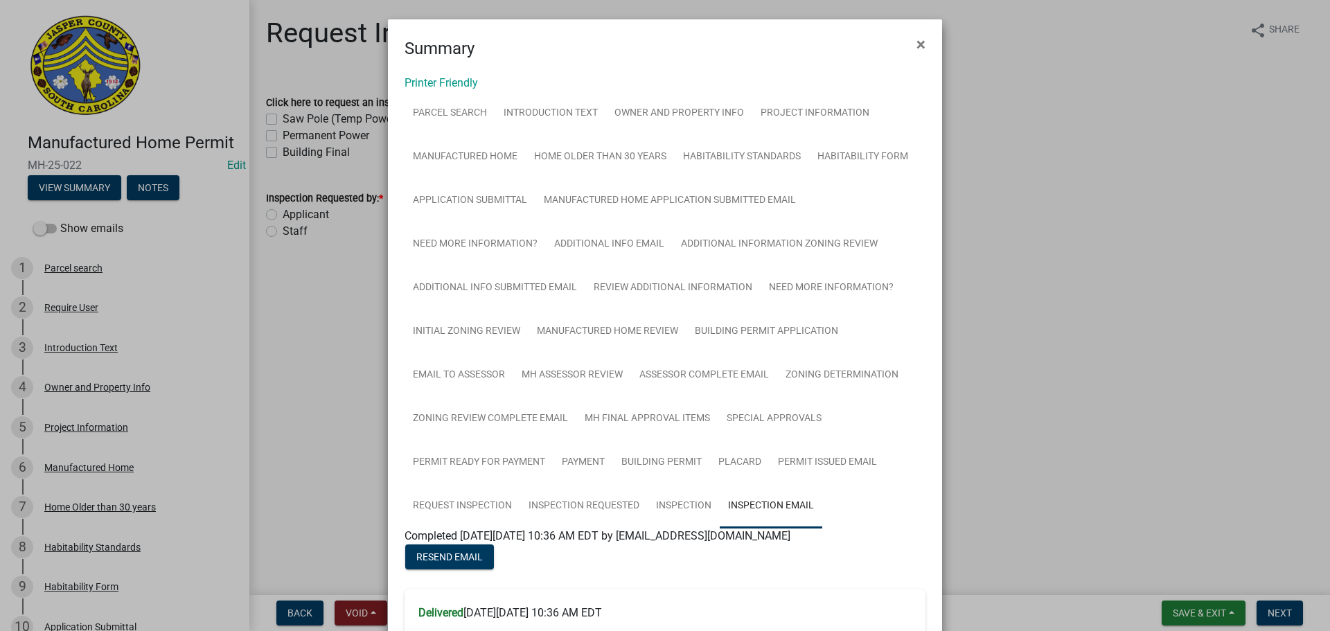
drag, startPoint x: 1018, startPoint y: 376, endPoint x: 1010, endPoint y: 340, distance: 37.0
click at [918, 46] on span "×" at bounding box center [921, 44] width 9 height 19
